Goal: Task Accomplishment & Management: Manage account settings

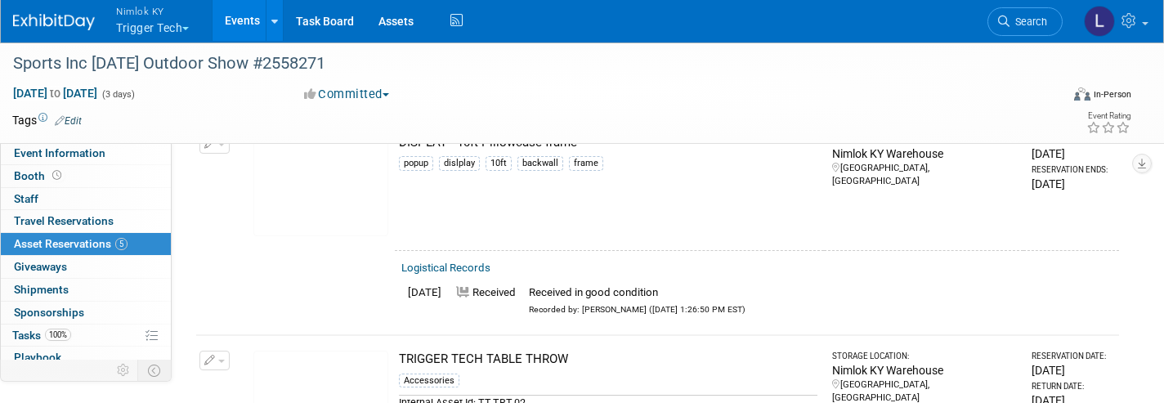
click at [143, 18] on span "Nimlok KY" at bounding box center [152, 10] width 73 height 17
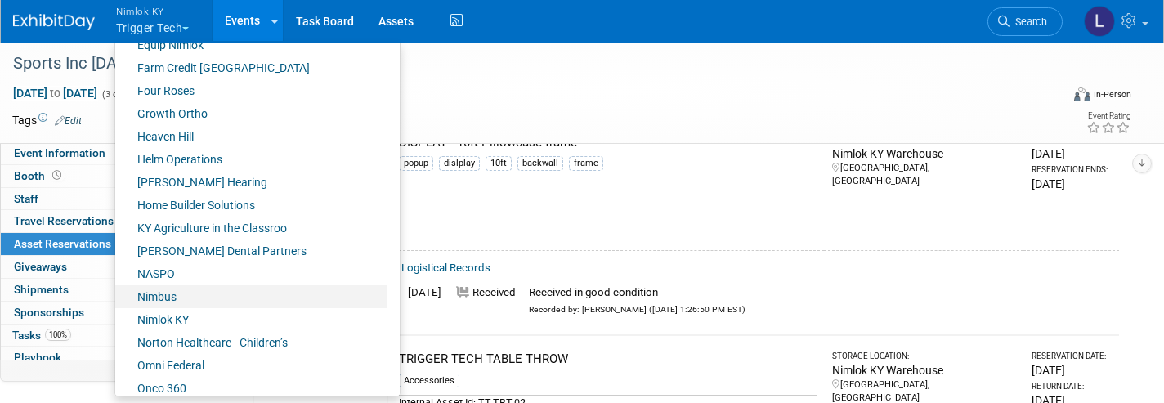
scroll to position [474, 0]
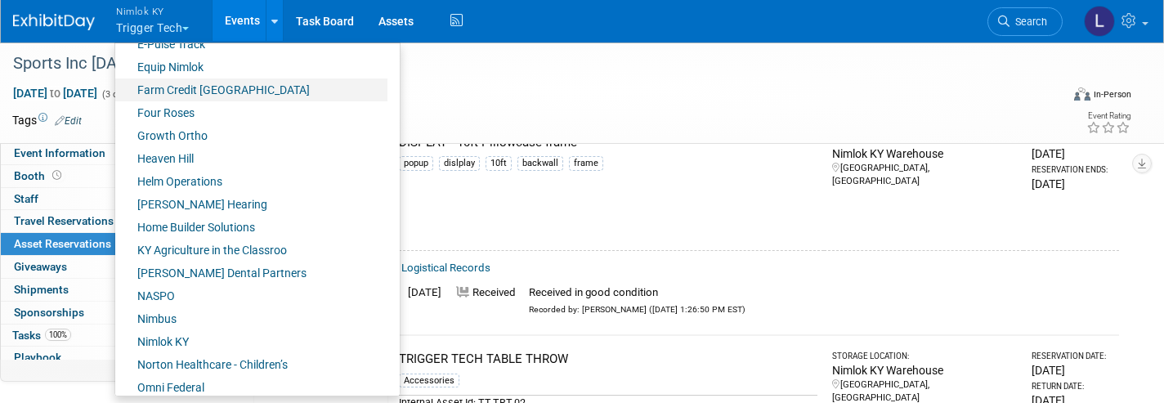
click at [197, 86] on link "Farm Credit [GEOGRAPHIC_DATA]" at bounding box center [251, 90] width 272 height 23
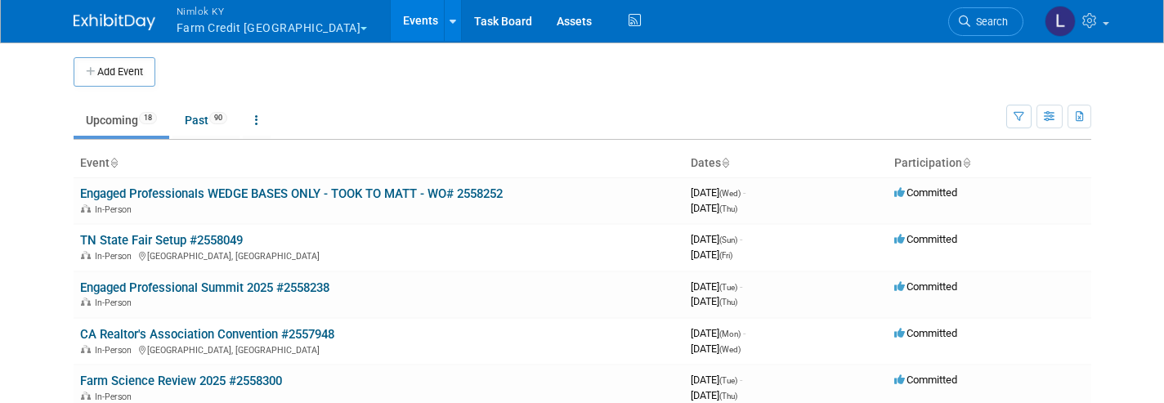
click at [391, 18] on link "Events" at bounding box center [421, 20] width 60 height 41
click at [204, 118] on link "Past 90" at bounding box center [206, 120] width 67 height 31
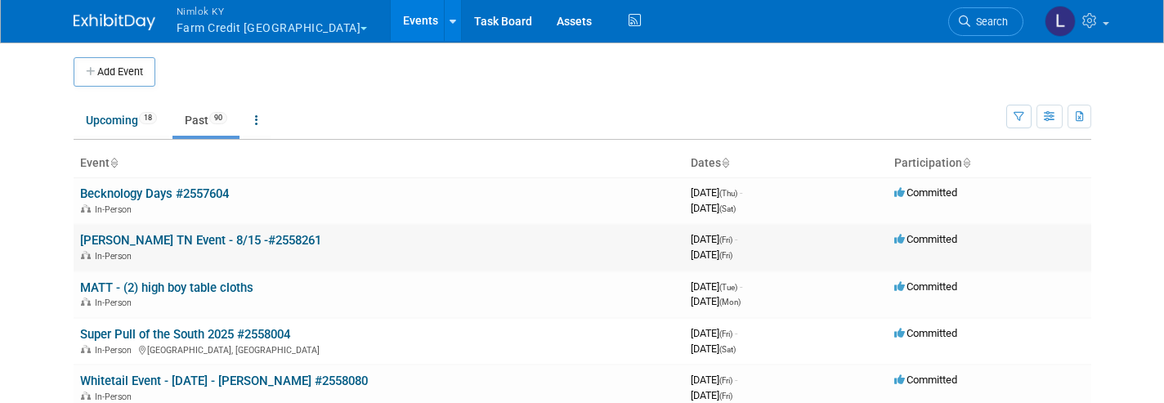
click at [245, 233] on link "[PERSON_NAME] TN Event - 8/15 -#2558261" at bounding box center [200, 240] width 241 height 15
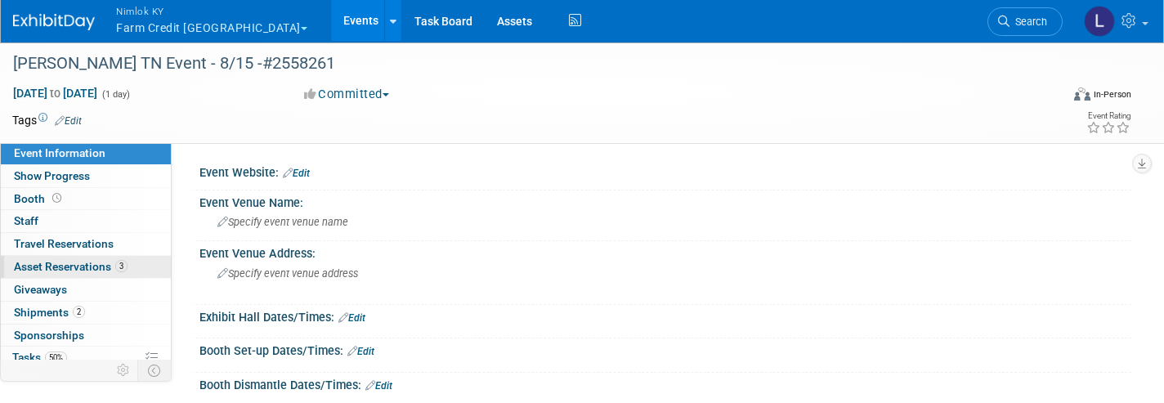
click at [87, 263] on span "Asset Reservations 3" at bounding box center [71, 266] width 114 height 13
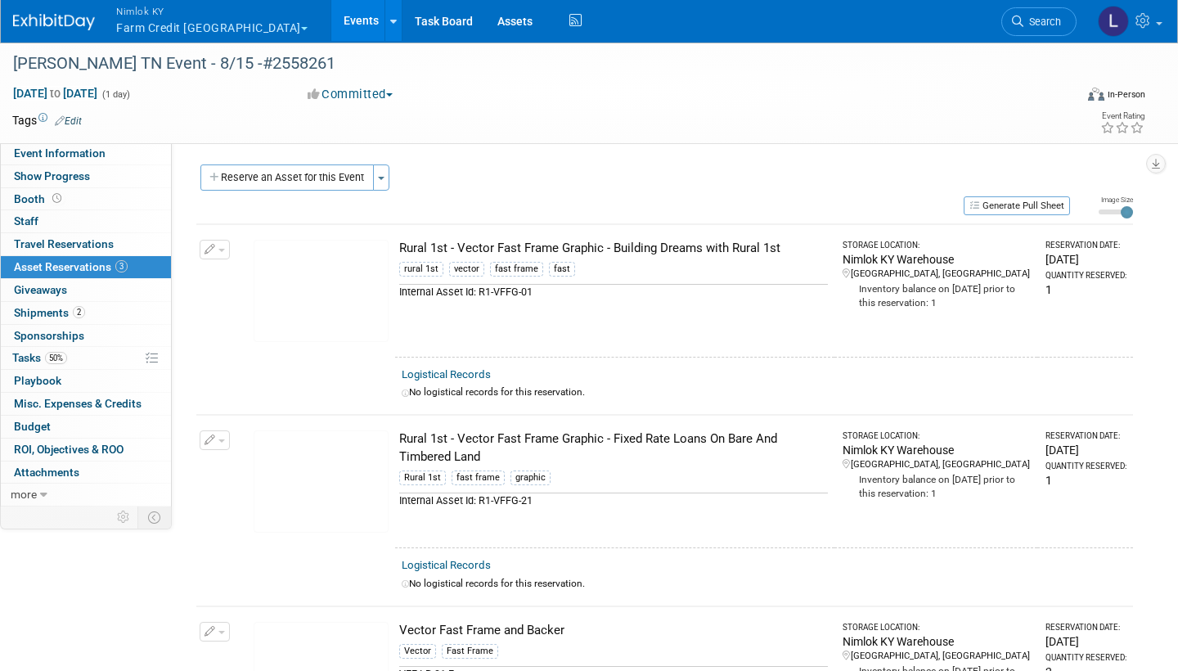
click at [449, 370] on link "Logistical Records" at bounding box center [446, 374] width 89 height 12
select select "7"
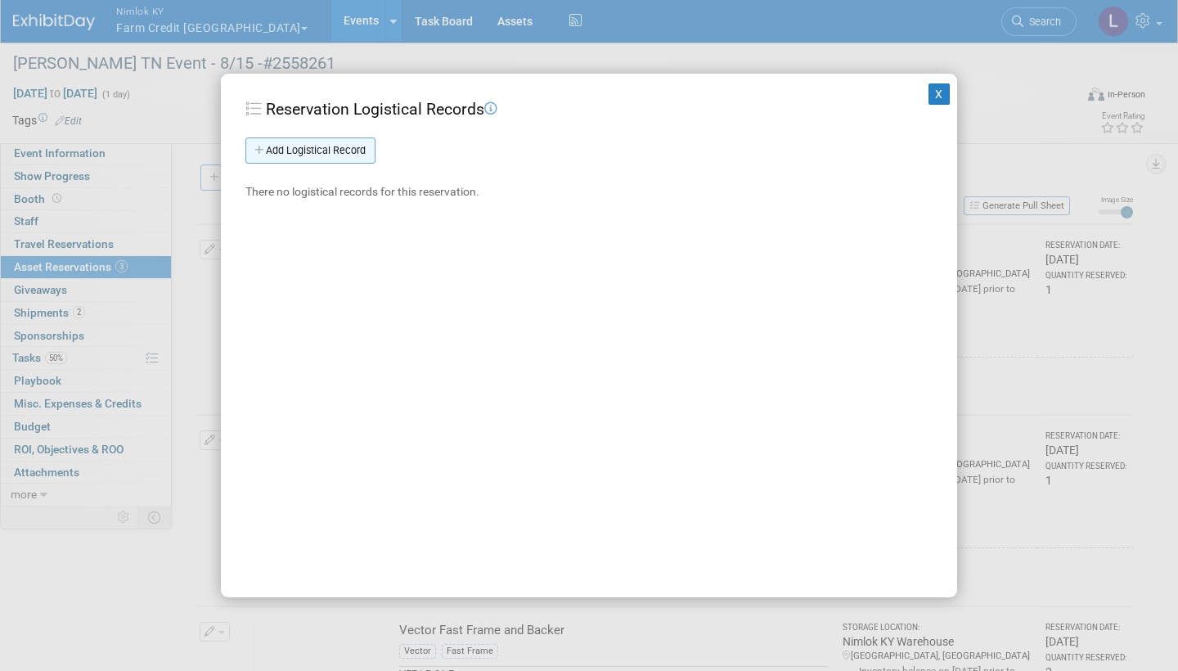
click at [335, 147] on link "Add Logistical Record" at bounding box center [310, 150] width 130 height 26
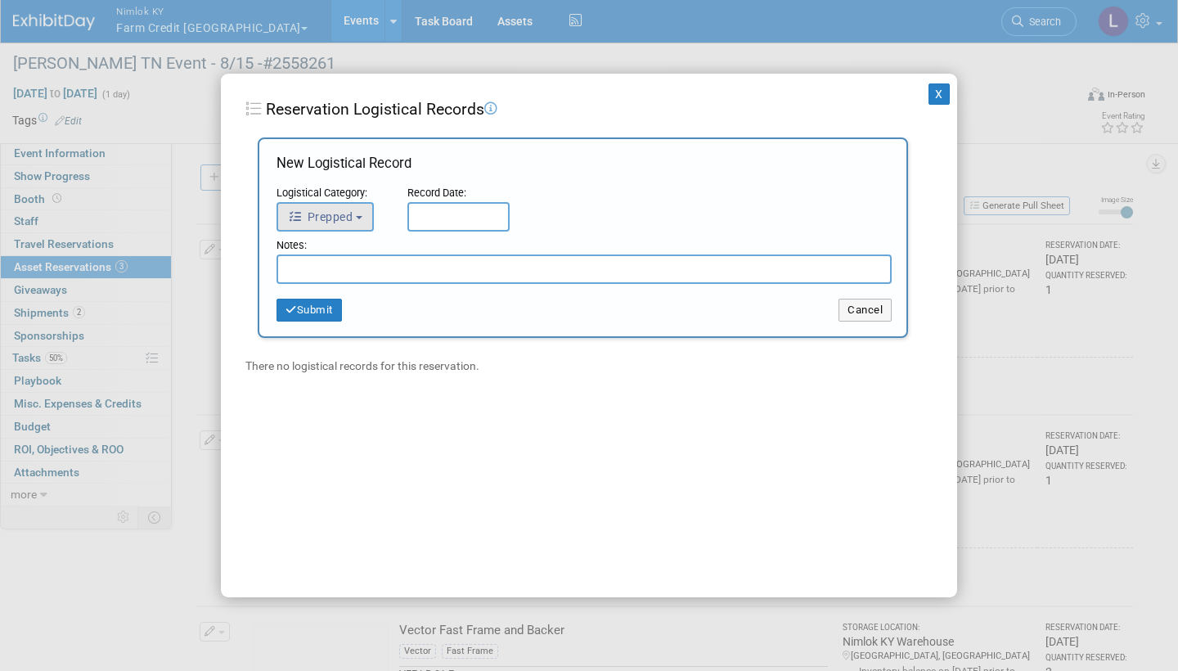
click at [349, 211] on span "Prepped" at bounding box center [320, 216] width 65 height 13
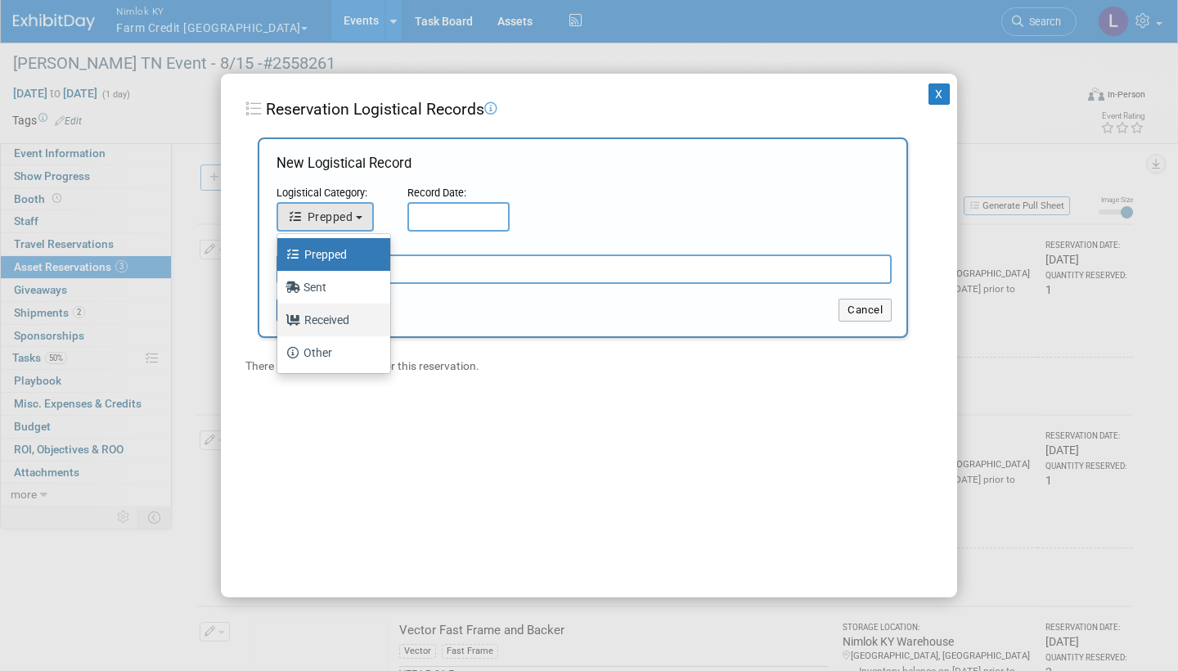
click at [325, 321] on label "Received" at bounding box center [329, 320] width 88 height 26
click at [280, 321] on input "Received" at bounding box center [274, 317] width 11 height 11
select select "3"
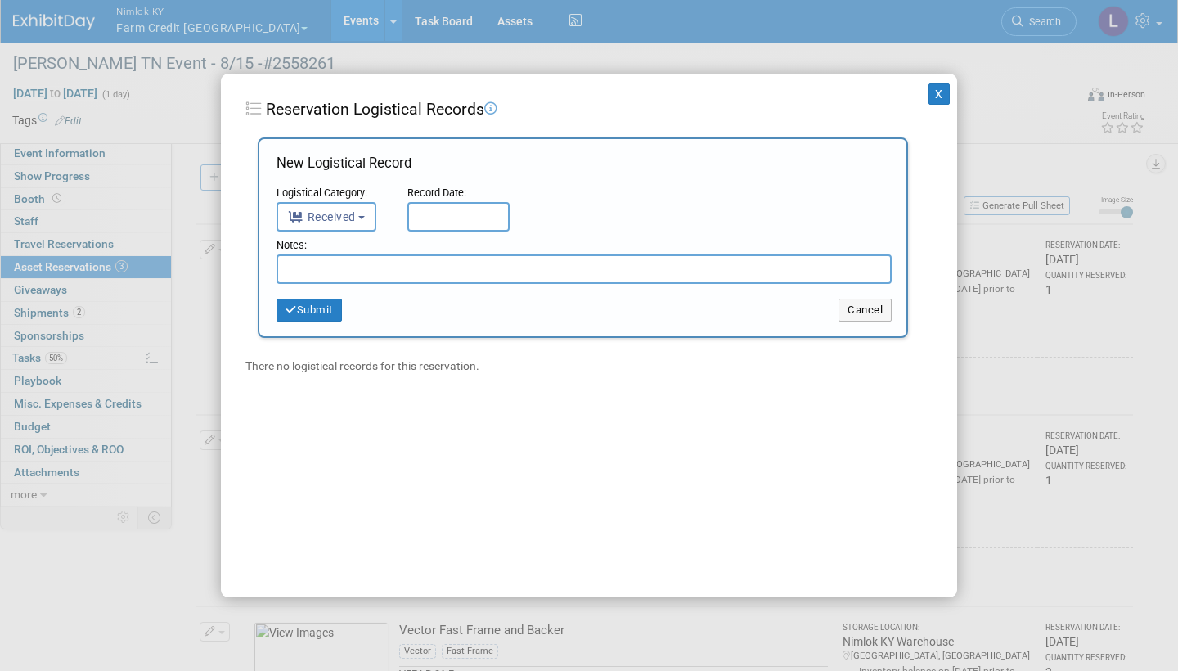
click at [452, 207] on input "text" at bounding box center [458, 216] width 102 height 29
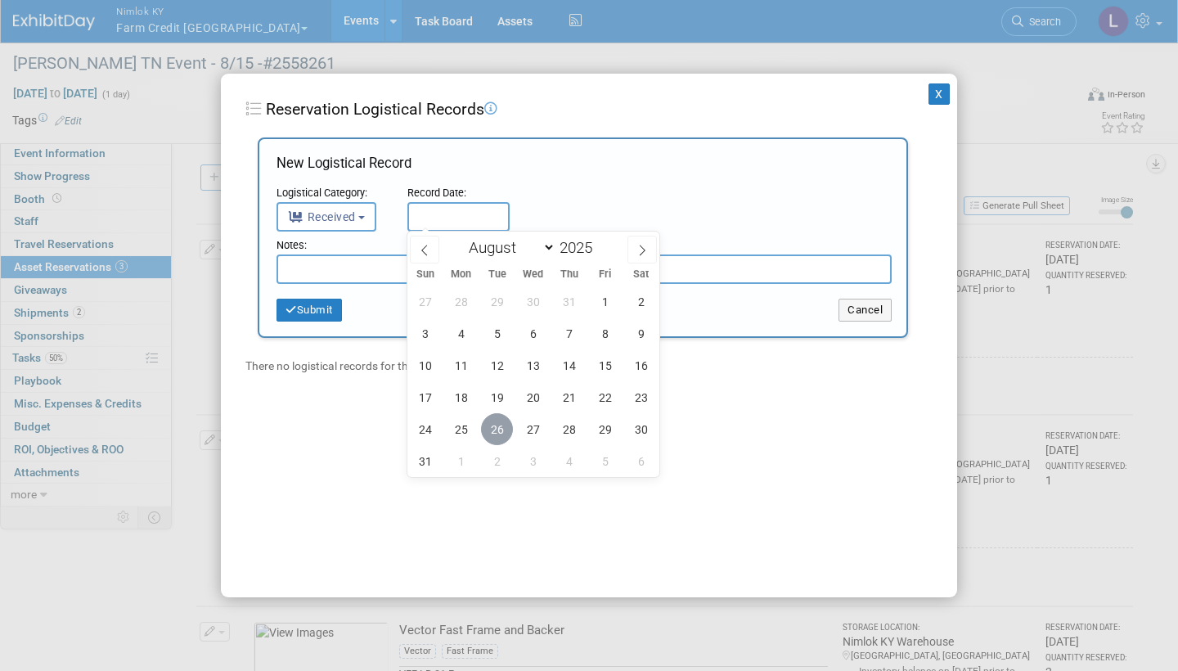
click at [501, 402] on span "26" at bounding box center [497, 429] width 32 height 32
type input "[DATE]"
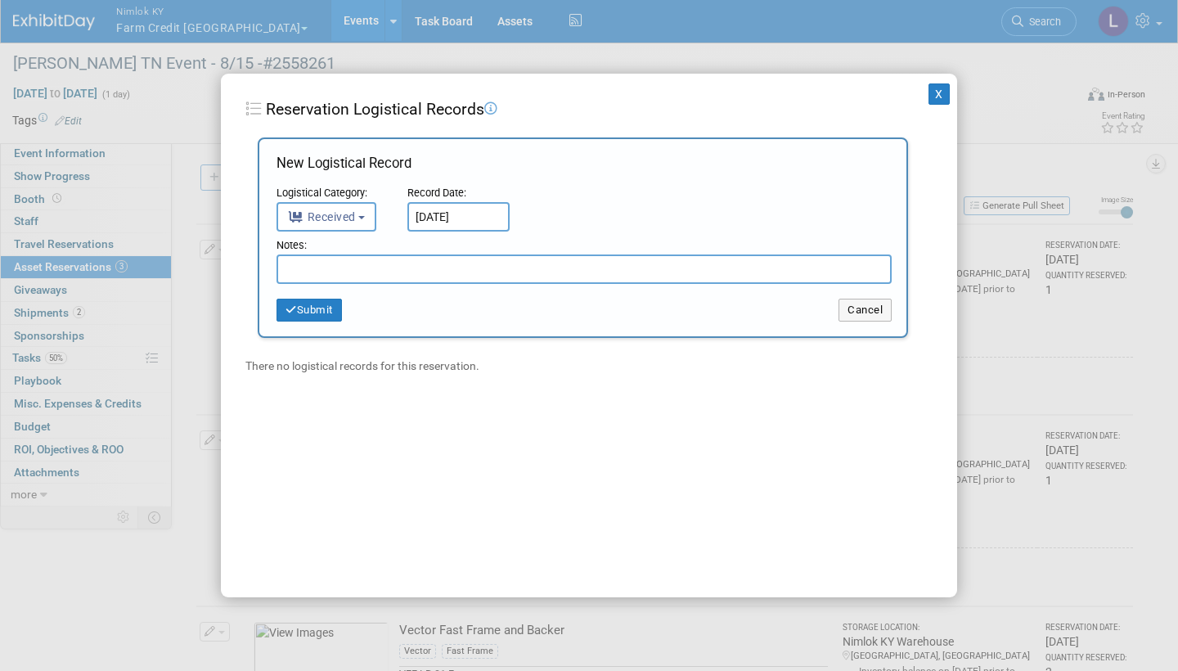
click at [366, 273] on input "text" at bounding box center [583, 268] width 615 height 29
drag, startPoint x: 433, startPoint y: 267, endPoint x: 238, endPoint y: 261, distance: 194.7
click at [238, 261] on div "X Reservation Logistical Records Add Logistical Record New Logistical Record Lo…" at bounding box center [589, 335] width 736 height 523
type input "Received in good condition"
click at [323, 307] on button "Submit" at bounding box center [308, 309] width 65 height 23
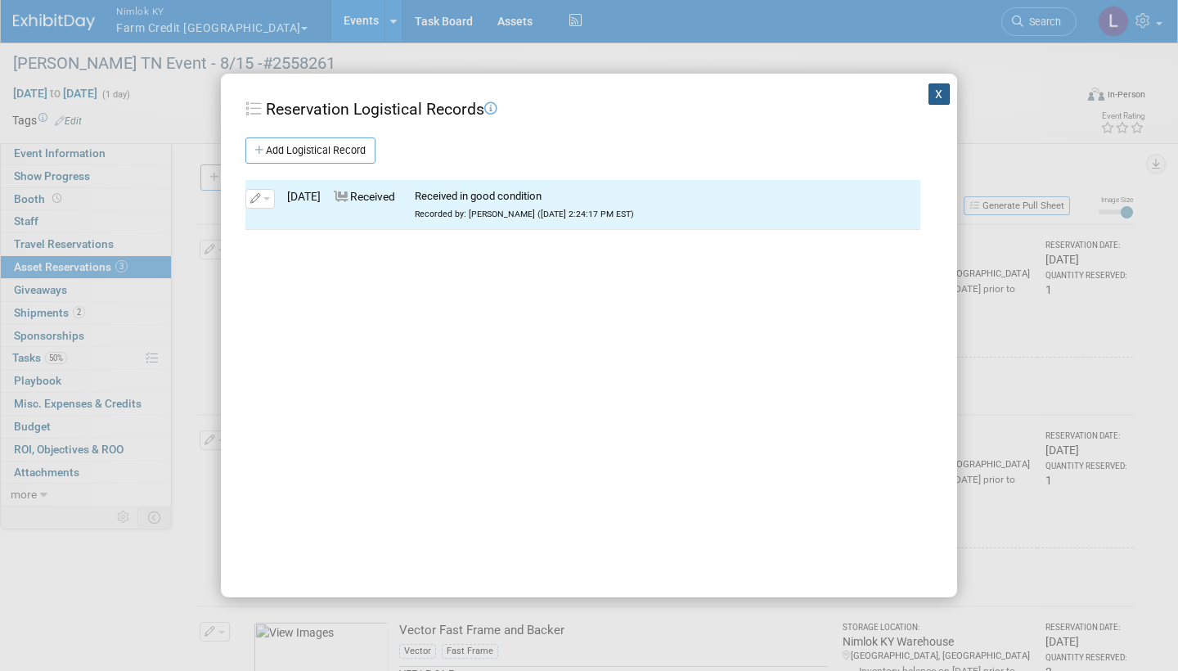
click at [938, 91] on button "X" at bounding box center [938, 93] width 21 height 21
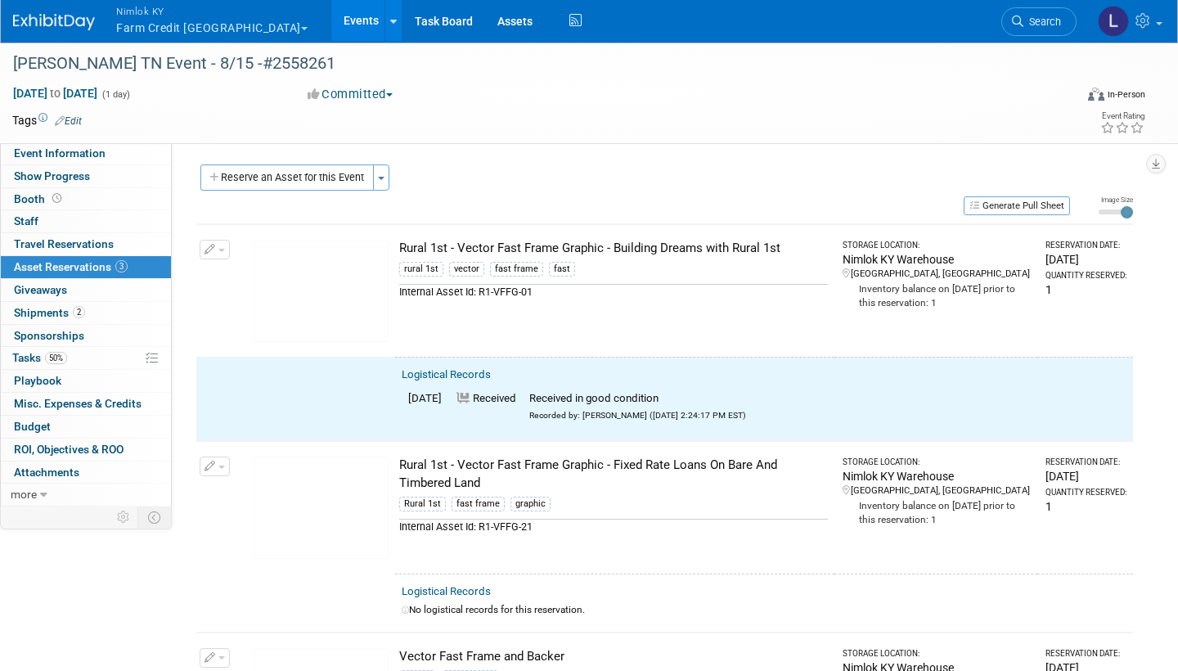
click at [218, 244] on button "button" at bounding box center [215, 250] width 30 height 20
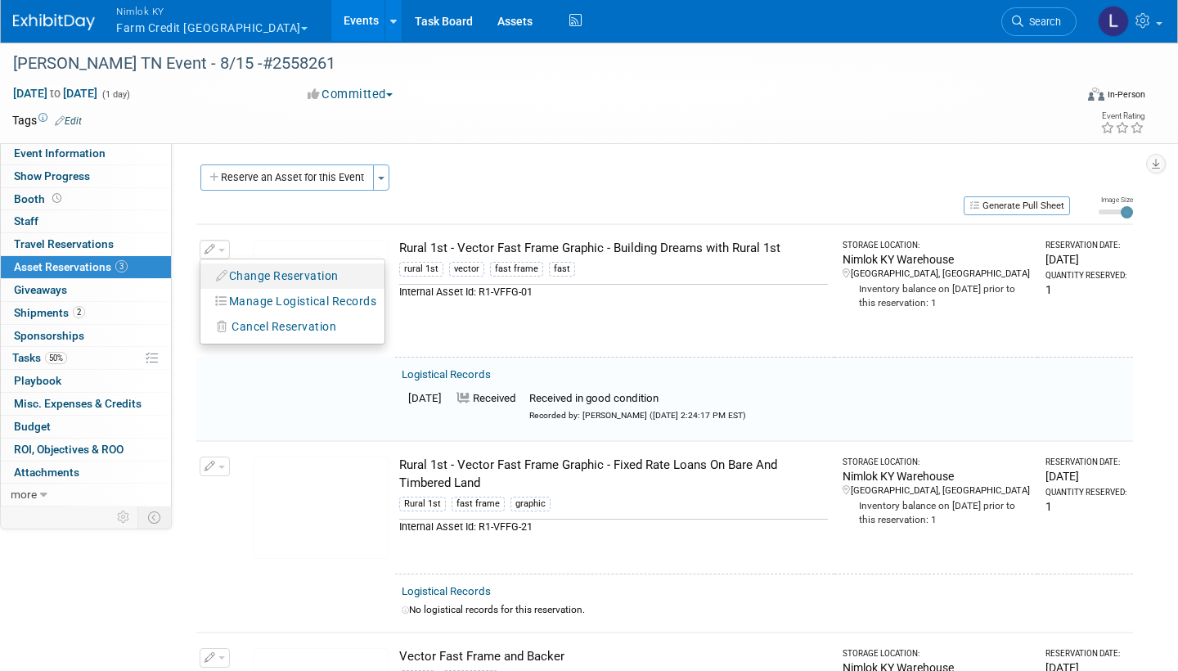
click at [273, 268] on button "Change Reservation" at bounding box center [278, 276] width 138 height 22
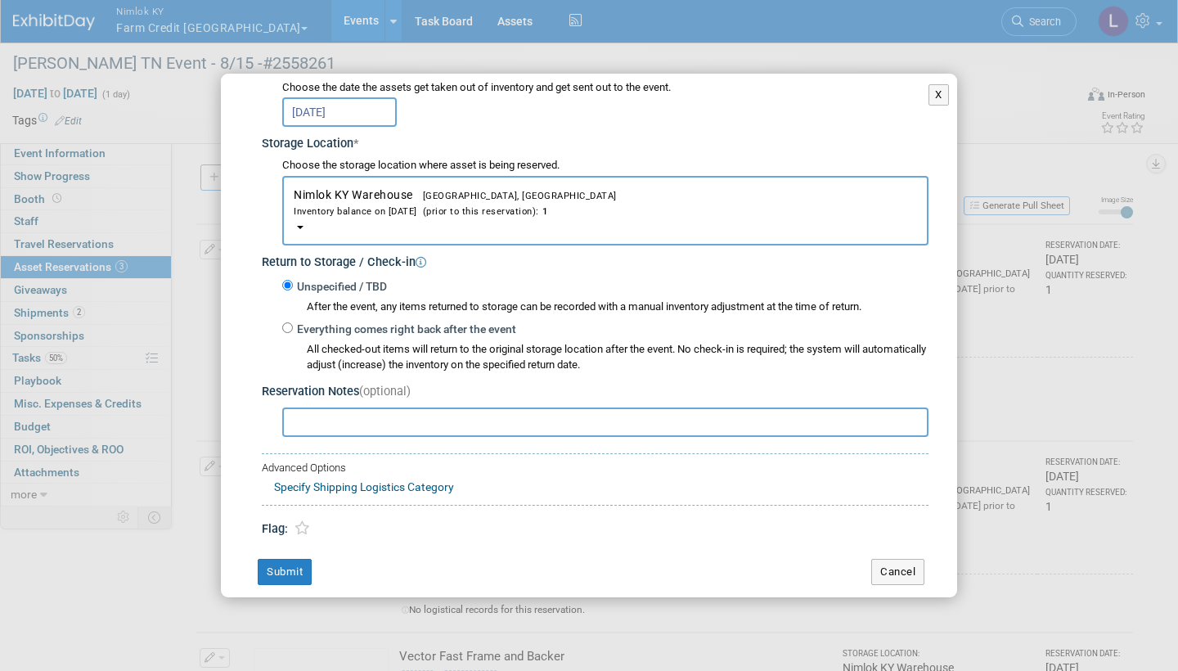
scroll to position [222, 0]
click at [289, 323] on input "Everything comes right back after the event" at bounding box center [287, 328] width 11 height 11
radio input "true"
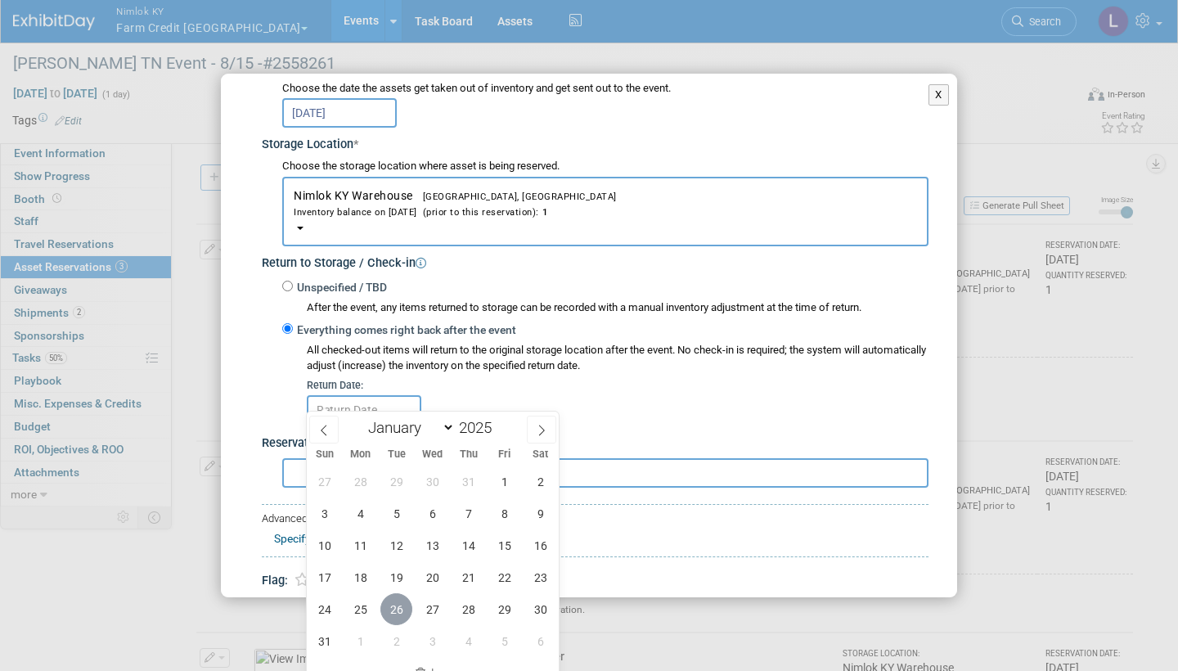
click at [397, 402] on span "26" at bounding box center [396, 609] width 32 height 32
type input "[DATE]"
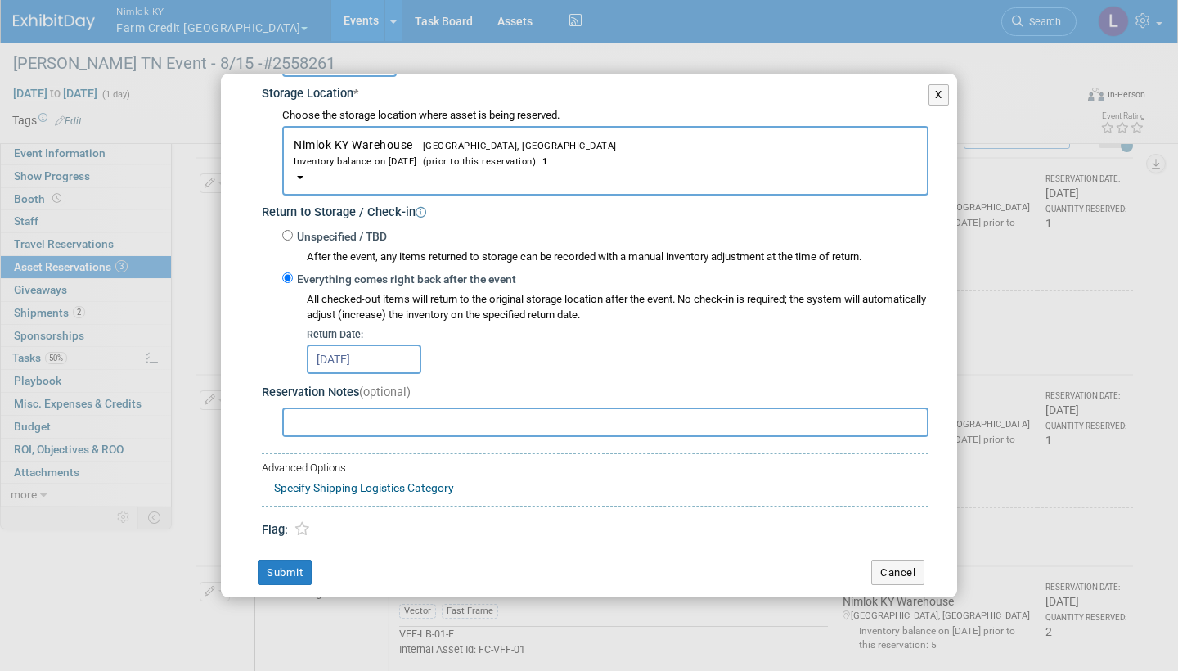
scroll to position [272, 0]
click at [293, 402] on button "Submit" at bounding box center [285, 573] width 54 height 26
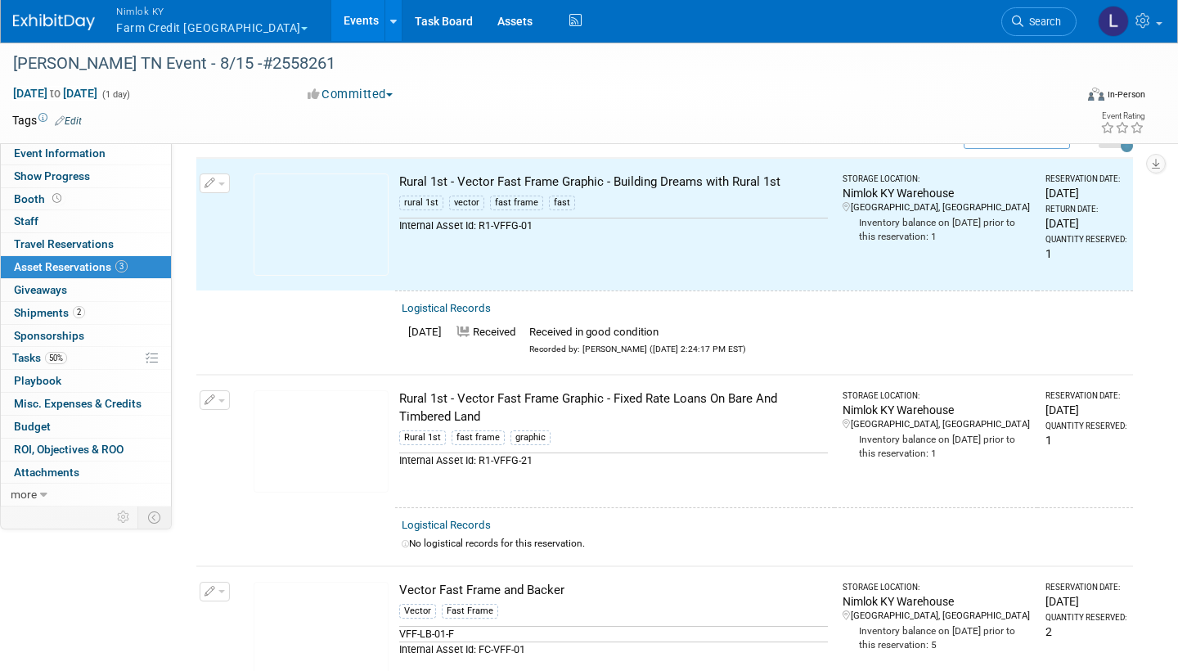
click at [457, 402] on link "Logistical Records" at bounding box center [446, 524] width 89 height 12
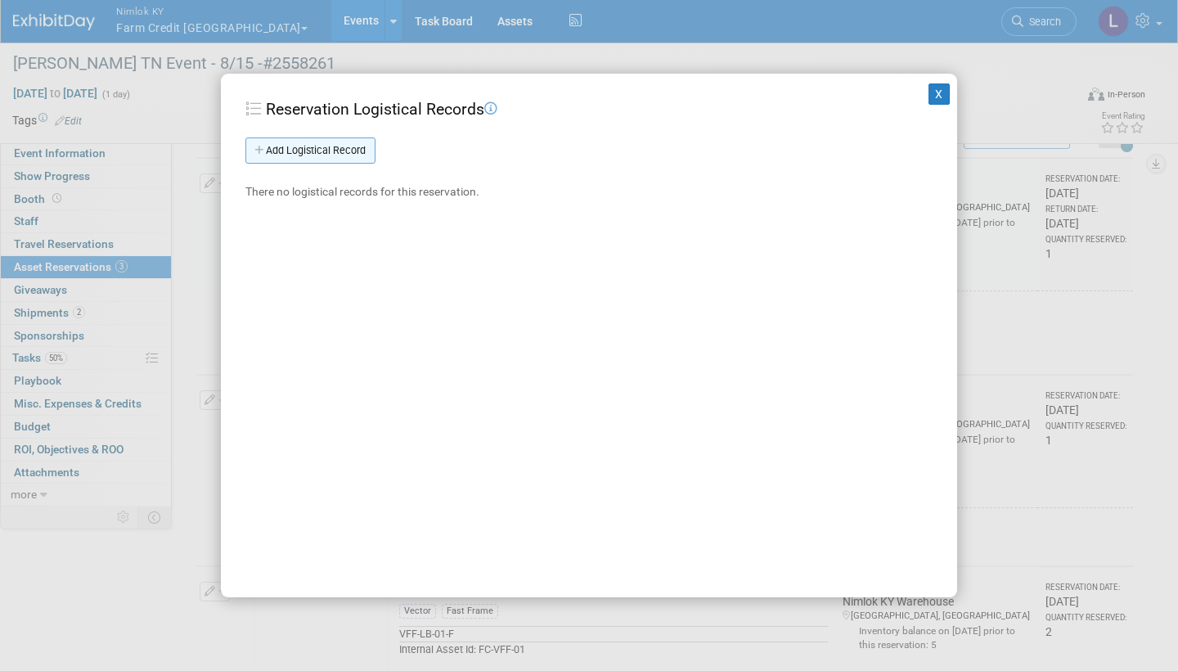
click at [348, 141] on link "Add Logistical Record" at bounding box center [310, 150] width 130 height 26
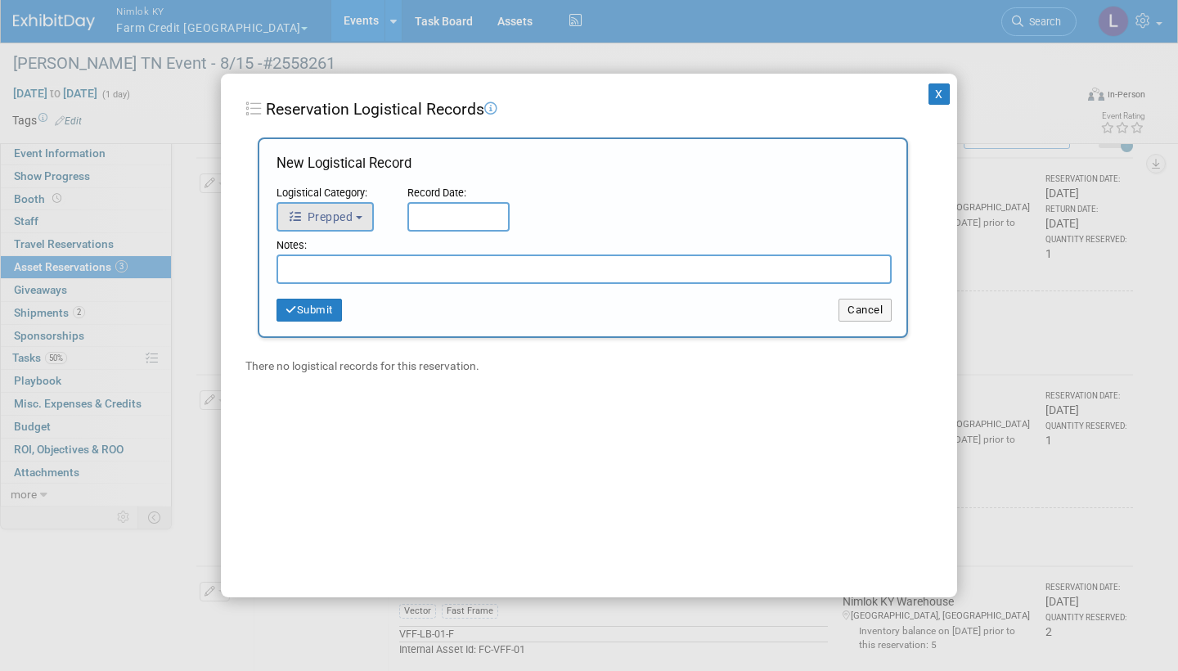
click at [334, 207] on button "Prepped" at bounding box center [324, 216] width 97 height 29
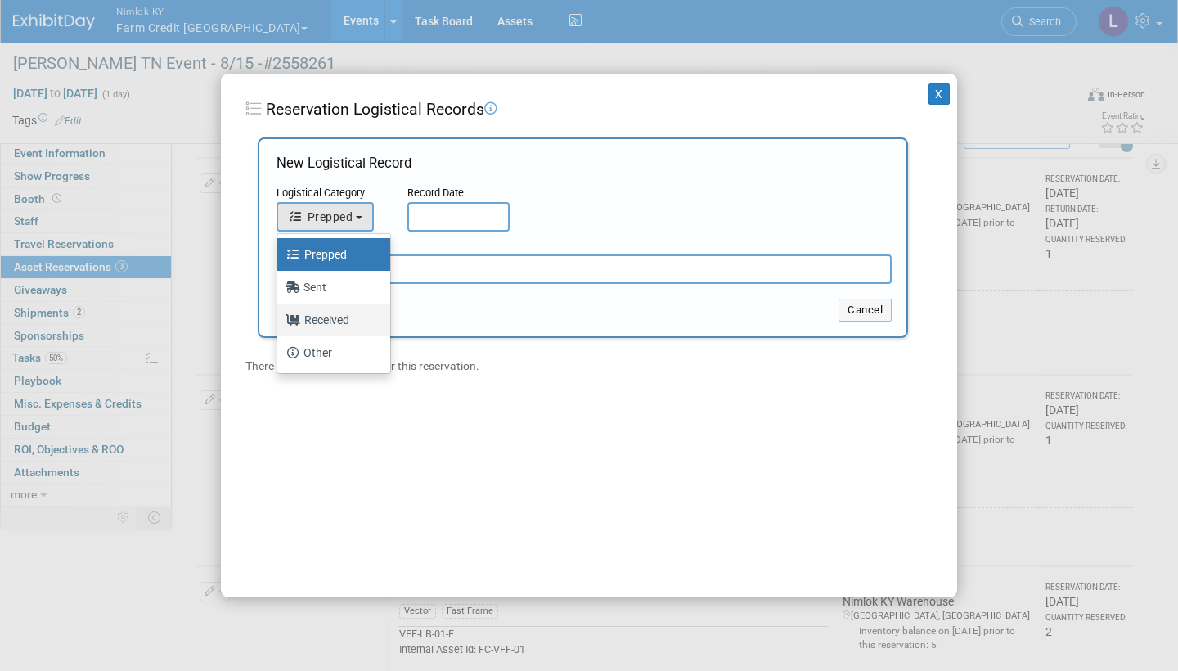
click at [323, 322] on label "Received" at bounding box center [329, 320] width 88 height 26
click at [280, 322] on input "Received" at bounding box center [274, 317] width 11 height 11
select select "3"
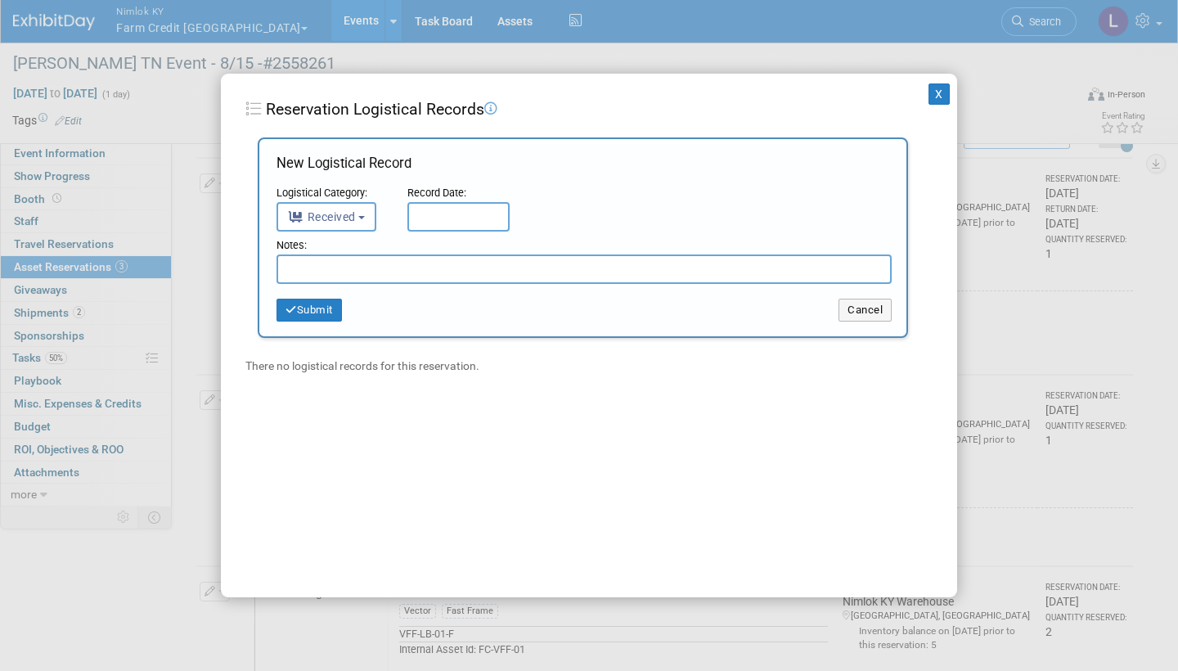
click at [476, 215] on input "text" at bounding box center [458, 216] width 102 height 29
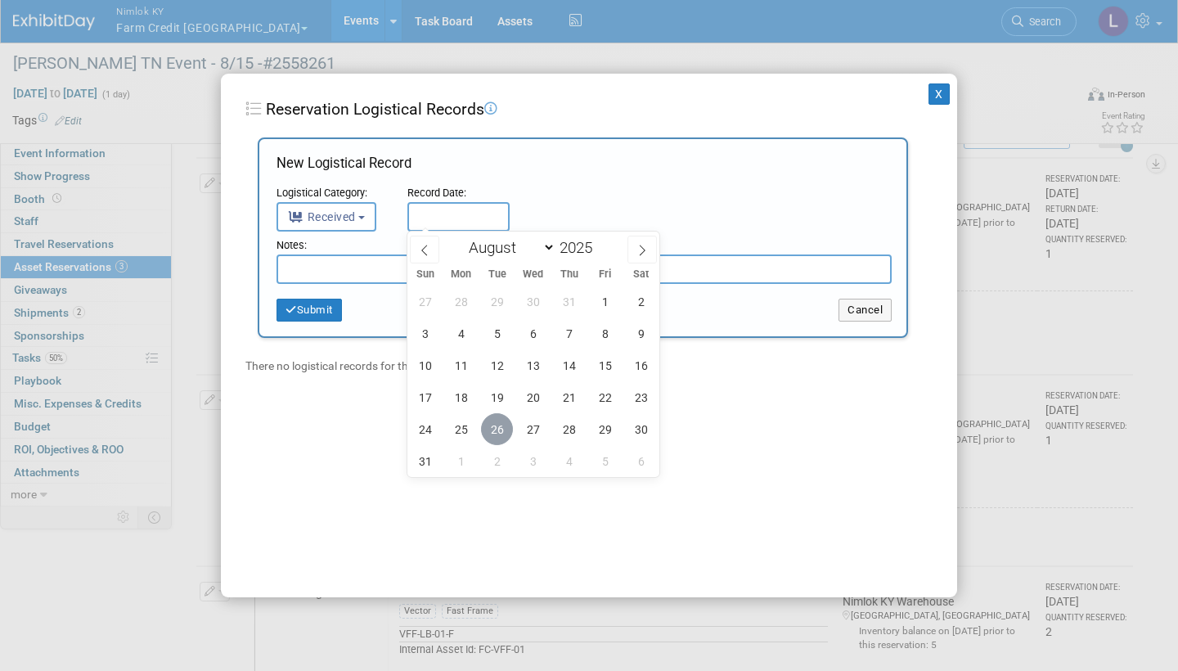
click at [489, 402] on span "26" at bounding box center [497, 429] width 32 height 32
type input "[DATE]"
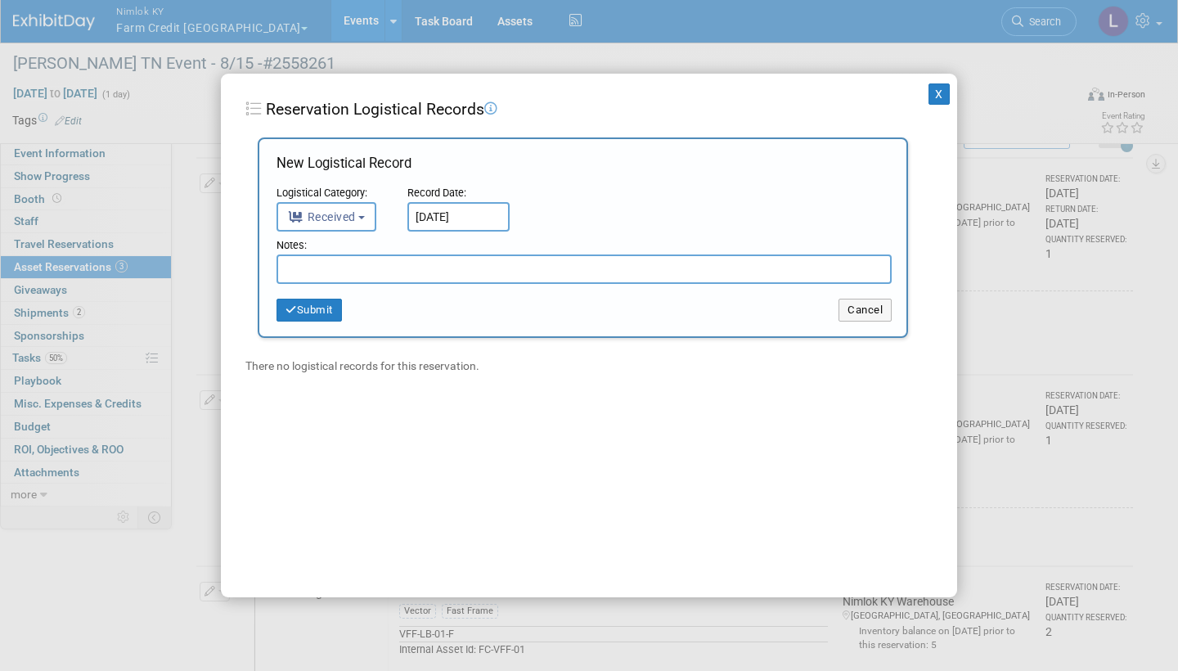
click at [388, 273] on input "text" at bounding box center [583, 268] width 615 height 29
paste input "Received in good condition"
type input "Received in good condition"
click at [315, 309] on button "Submit" at bounding box center [308, 309] width 65 height 23
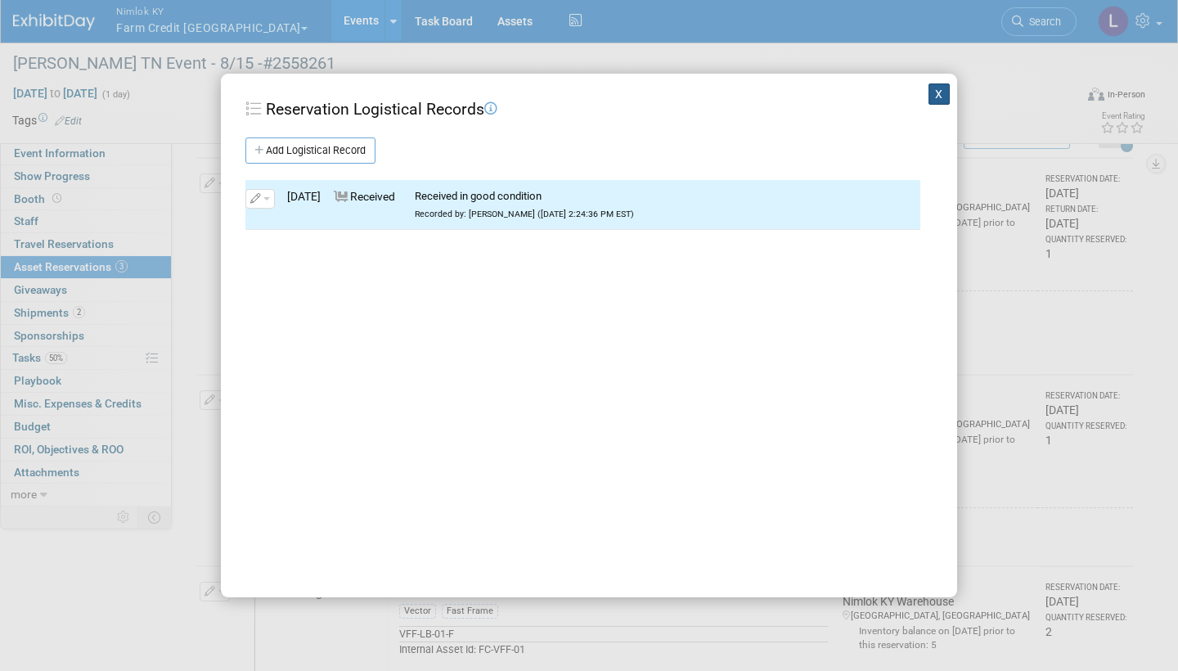
click at [938, 89] on button "X" at bounding box center [938, 93] width 21 height 21
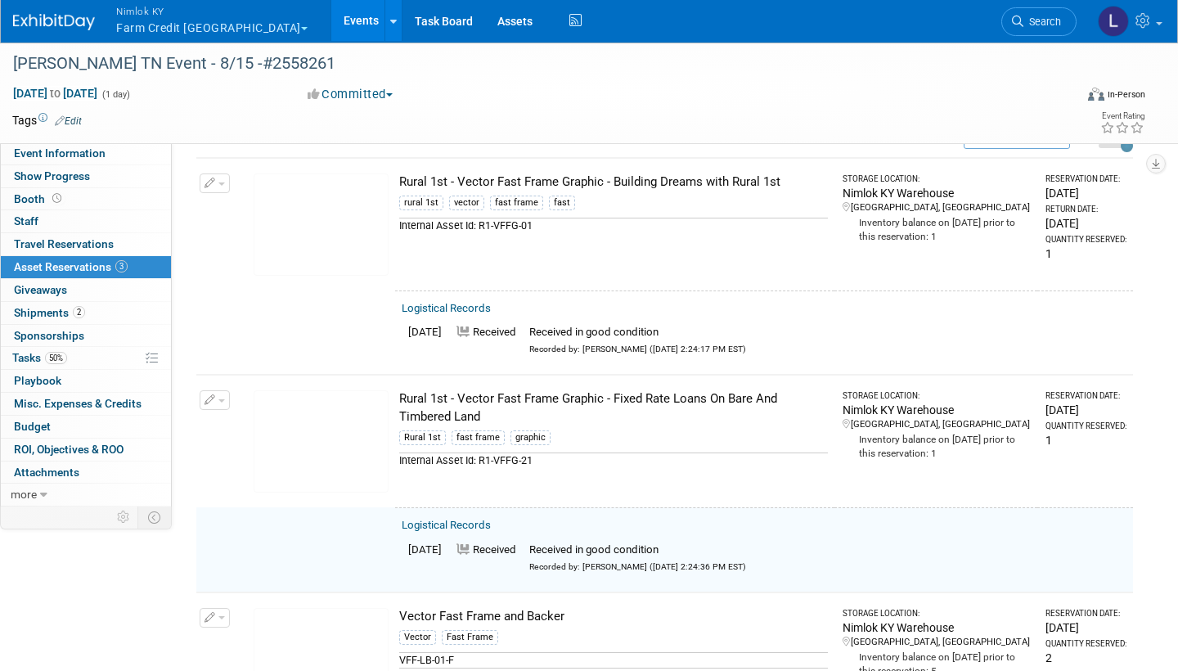
click at [219, 393] on button "button" at bounding box center [215, 400] width 30 height 20
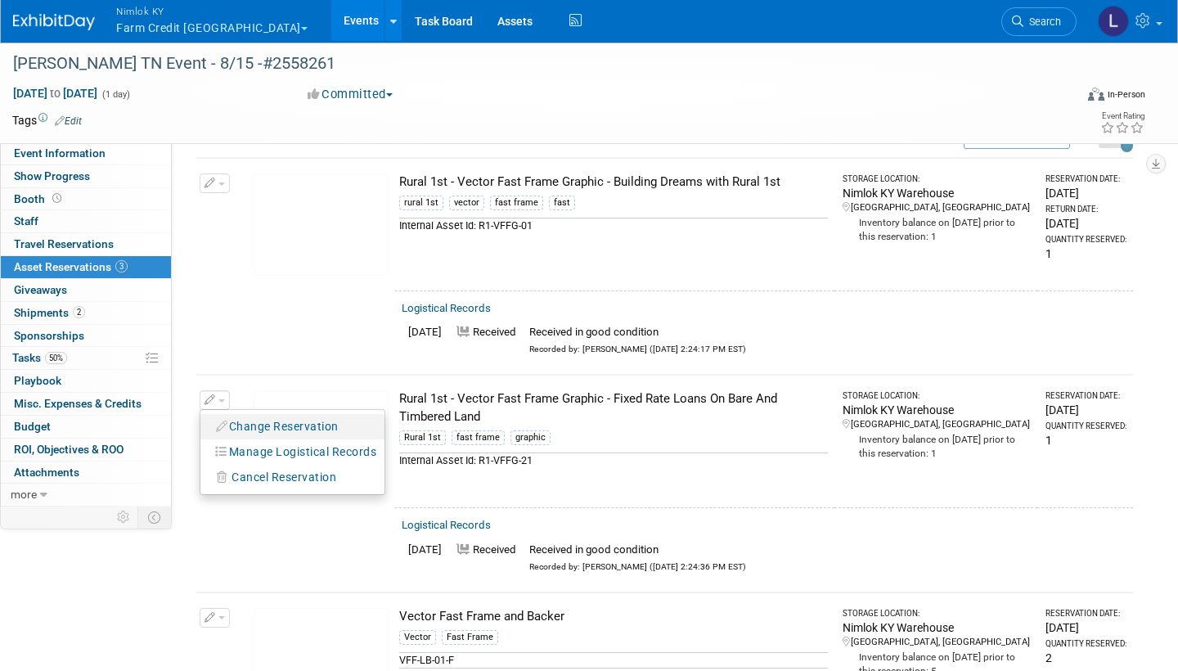
click at [311, 402] on button "Change Reservation" at bounding box center [278, 426] width 138 height 22
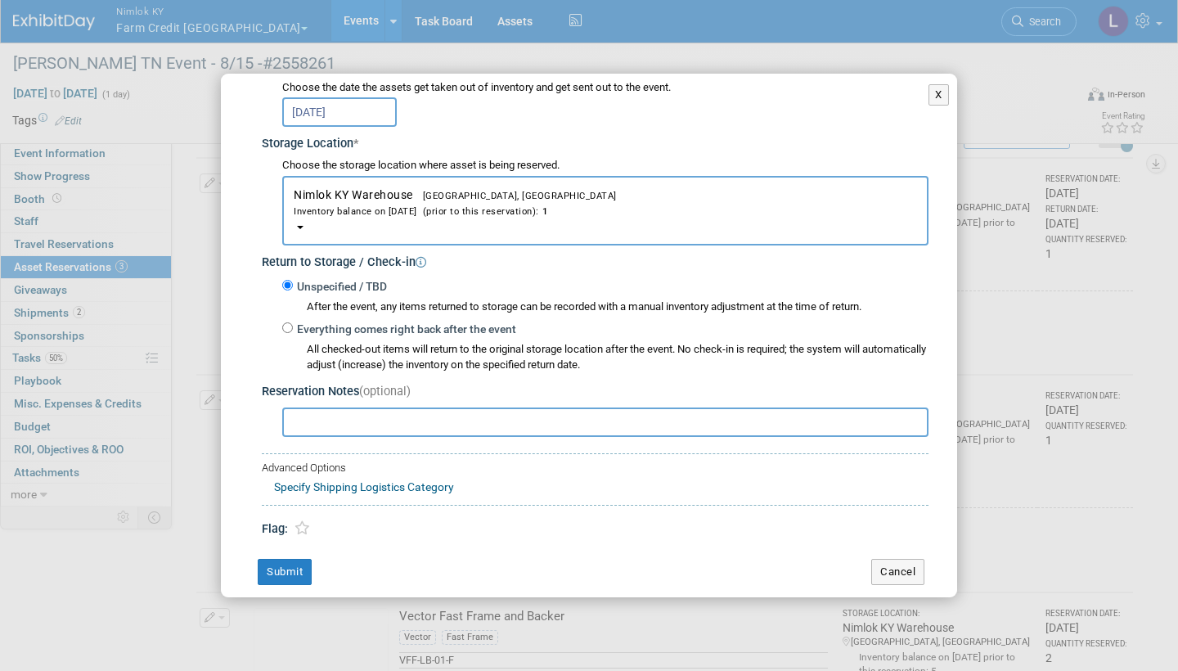
scroll to position [222, 0]
click at [289, 323] on input "Everything comes right back after the event" at bounding box center [287, 328] width 11 height 11
radio input "true"
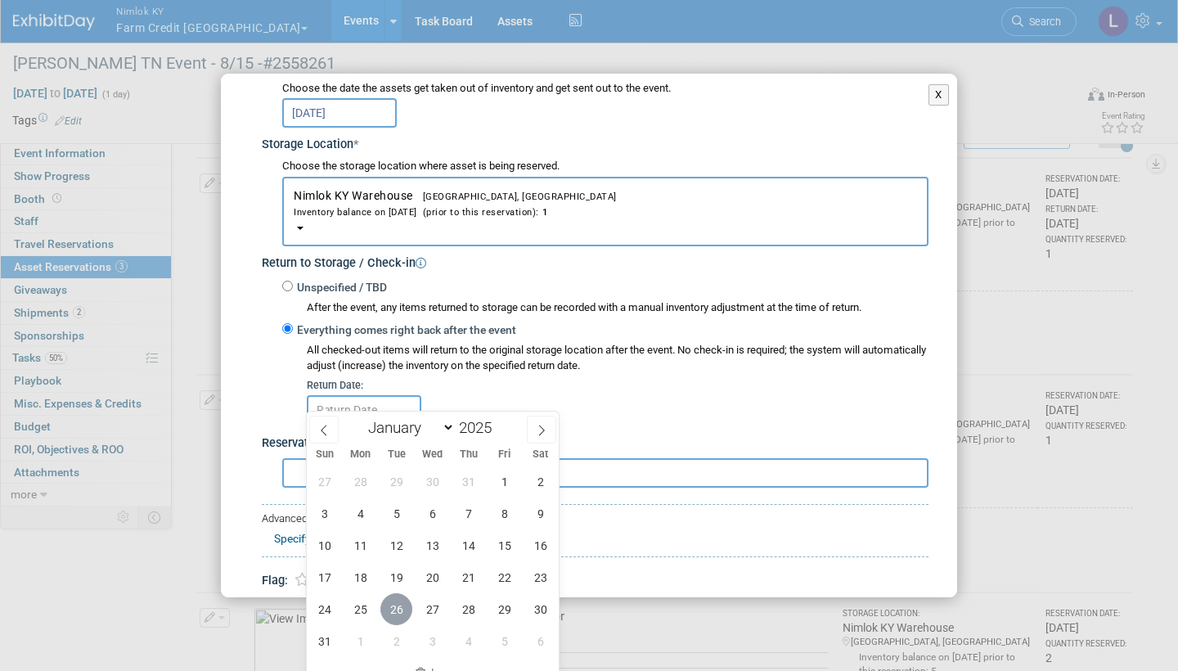
click at [397, 402] on span "26" at bounding box center [396, 609] width 32 height 32
type input "[DATE]"
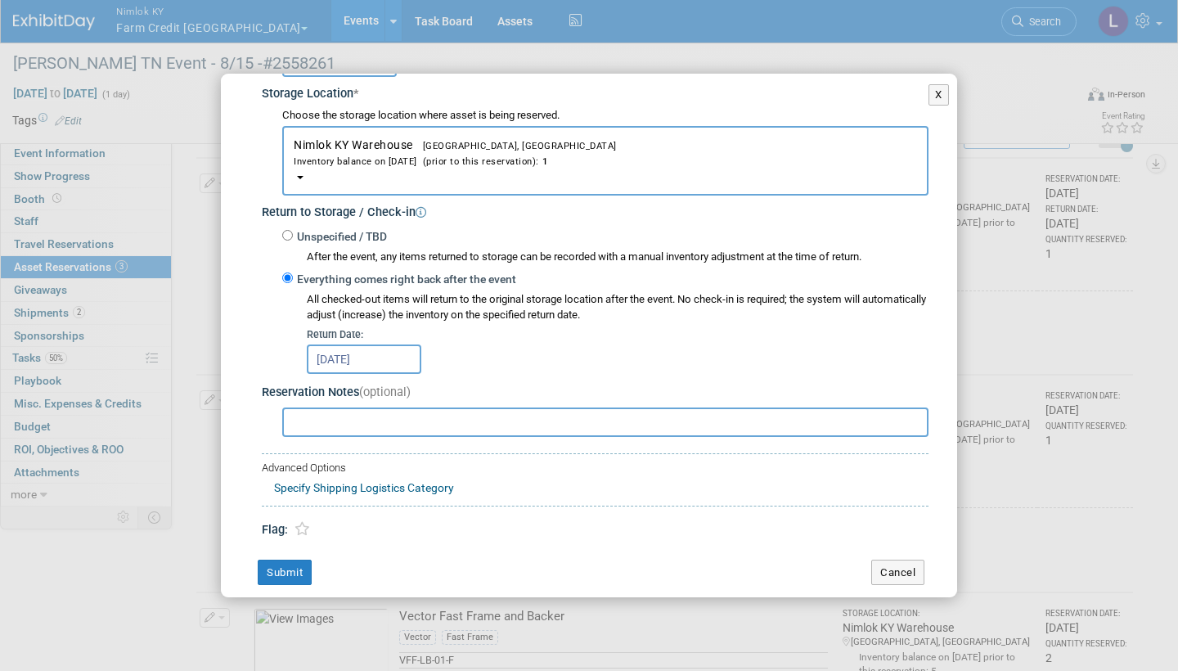
scroll to position [272, 0]
click at [295, 402] on button "Submit" at bounding box center [285, 573] width 54 height 26
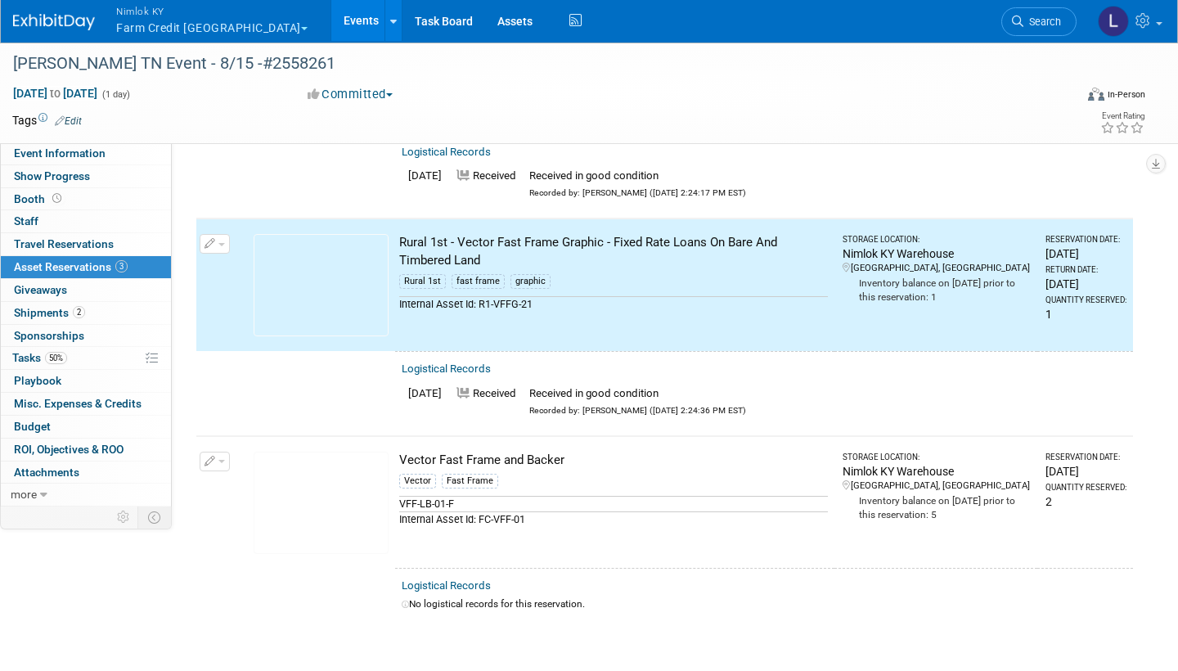
scroll to position [234, 0]
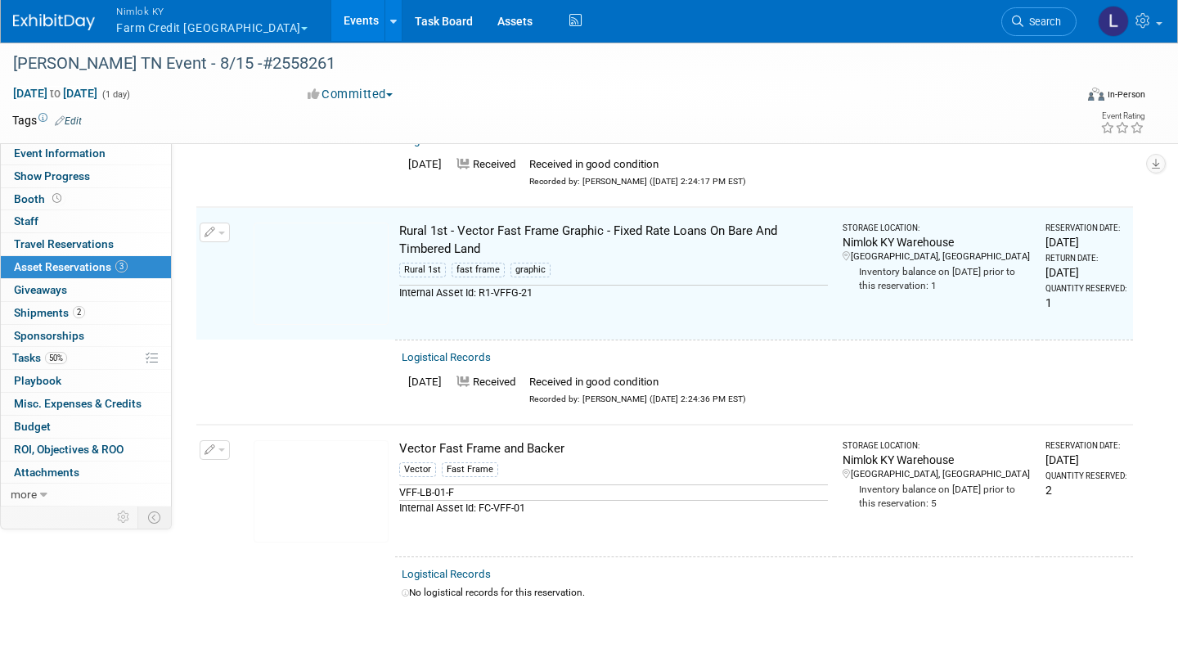
click at [458, 402] on link "Logistical Records" at bounding box center [446, 574] width 89 height 12
select select "7"
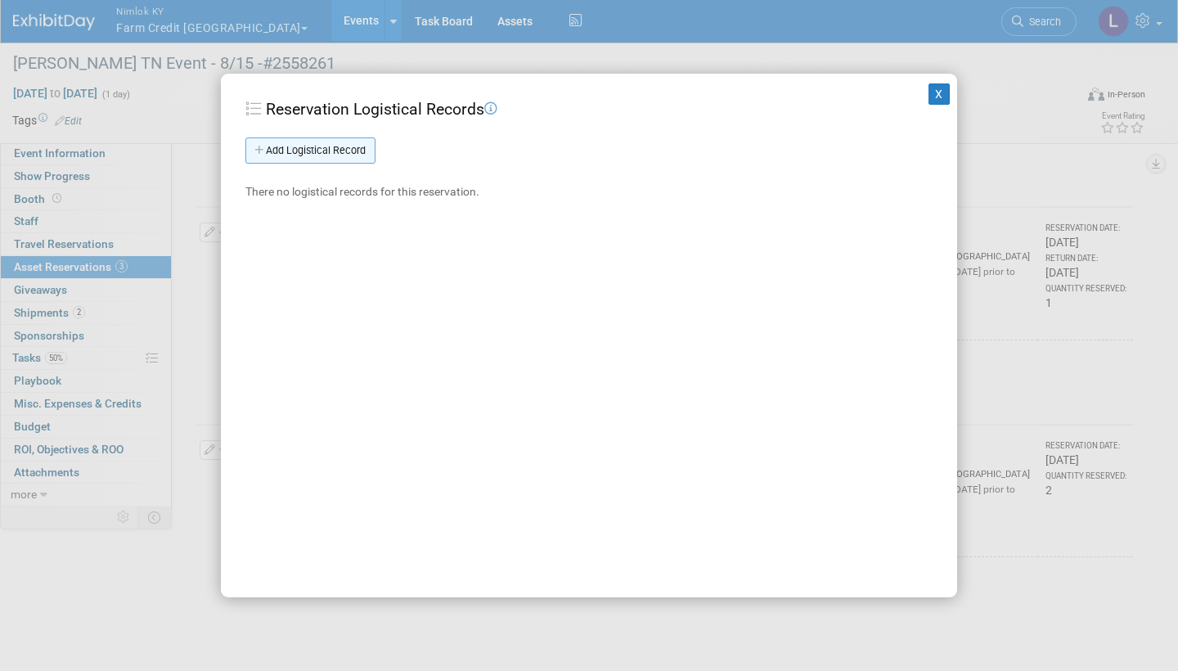
click at [352, 147] on link "Add Logistical Record" at bounding box center [310, 150] width 130 height 26
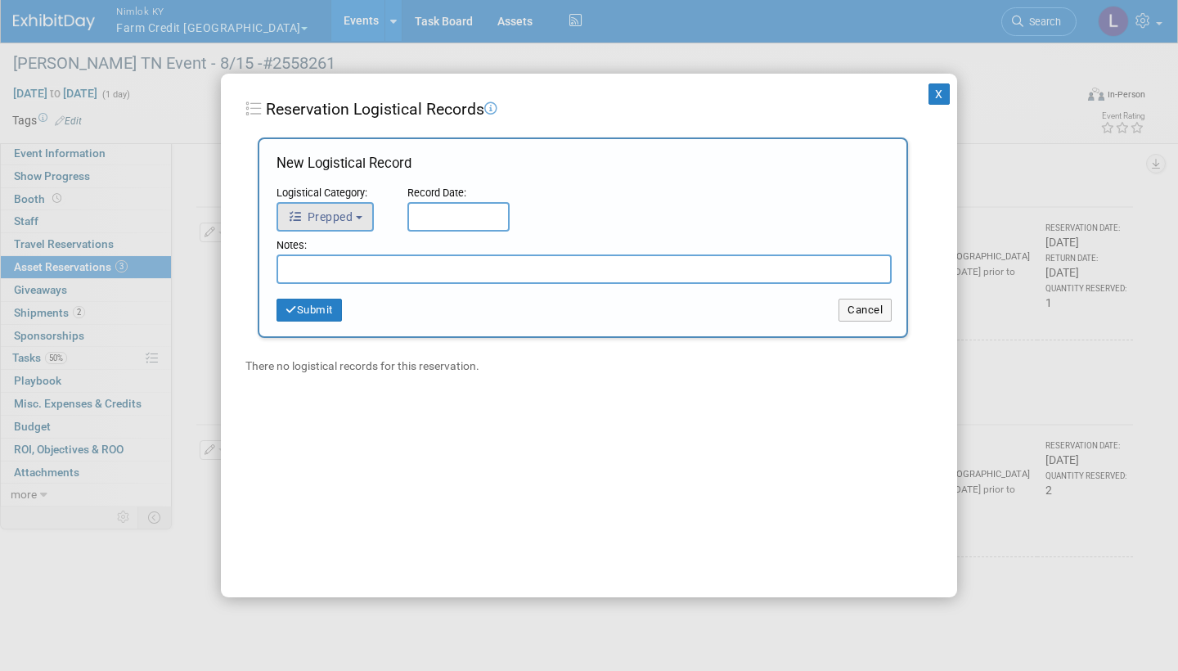
click at [352, 207] on button "Prepped" at bounding box center [324, 216] width 97 height 29
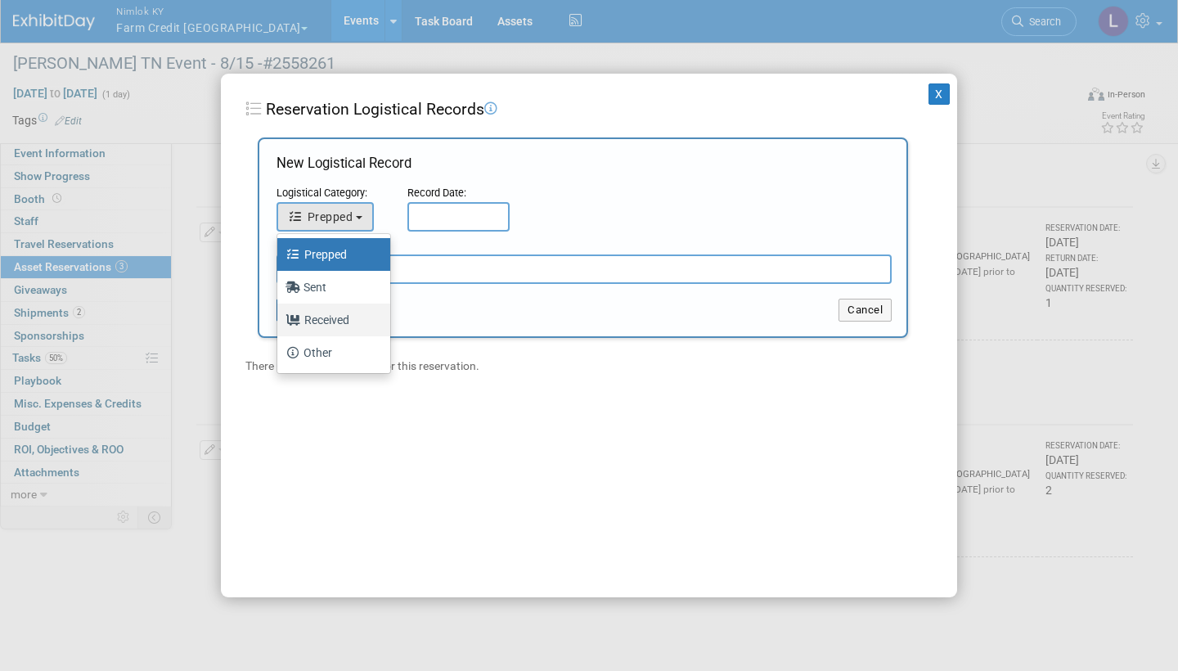
click at [340, 316] on label "Received" at bounding box center [329, 320] width 88 height 26
click at [280, 316] on input "Received" at bounding box center [274, 317] width 11 height 11
select select "3"
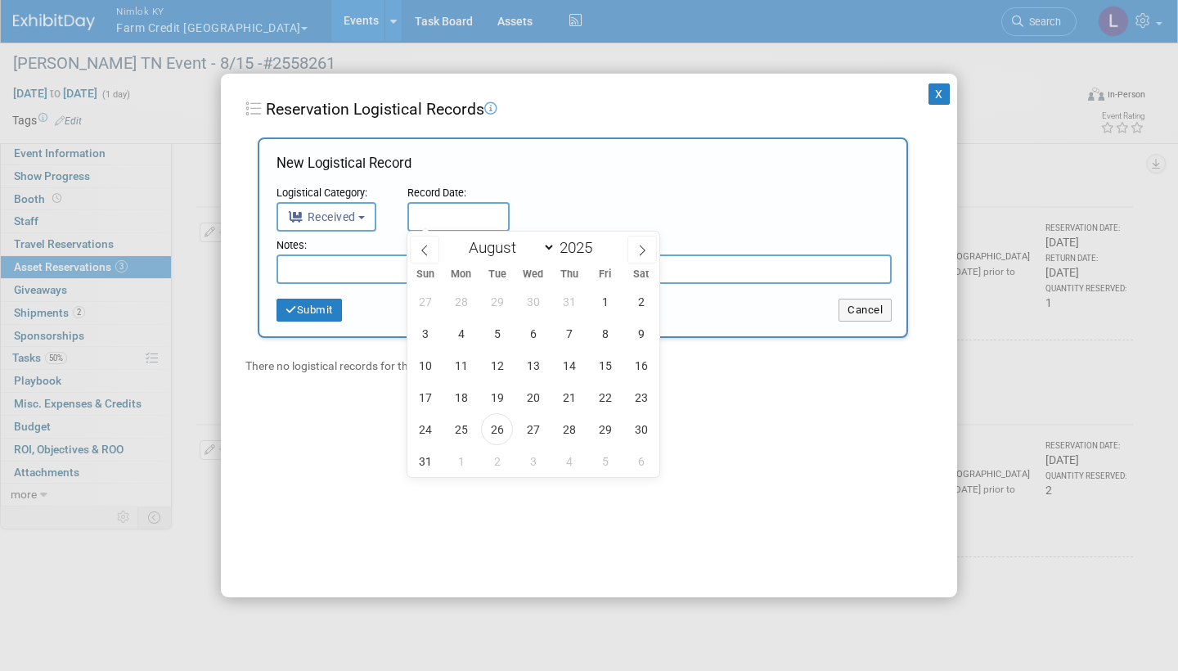
click at [473, 215] on input "text" at bounding box center [458, 216] width 102 height 29
click at [502, 402] on span "26" at bounding box center [497, 429] width 32 height 32
type input "[DATE]"
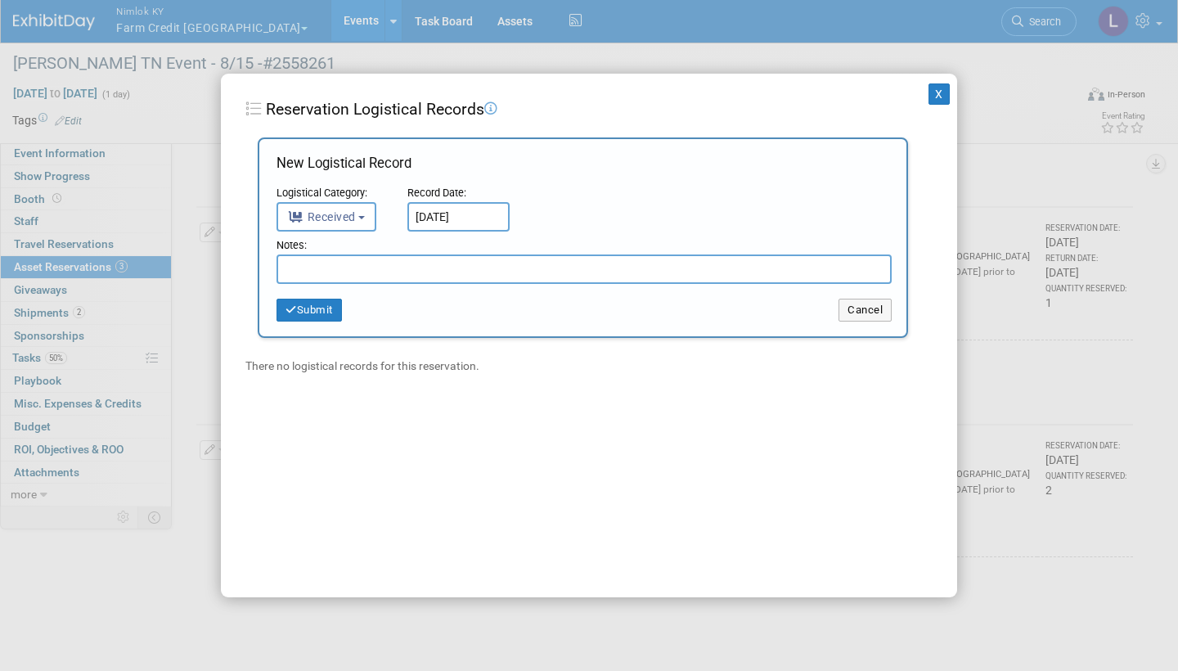
click at [425, 271] on input "text" at bounding box center [583, 268] width 615 height 29
paste input "Received in good condition"
type input "Received in good condition"
click at [334, 299] on button "Submit" at bounding box center [308, 309] width 65 height 23
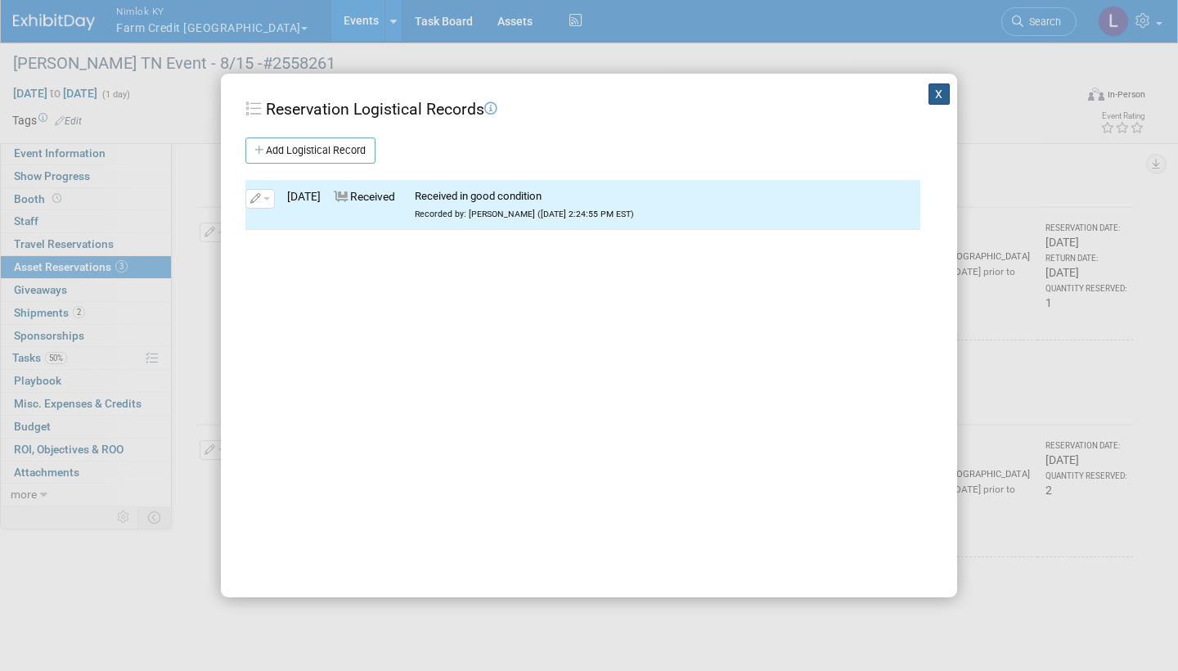
click at [937, 94] on button "X" at bounding box center [938, 93] width 21 height 21
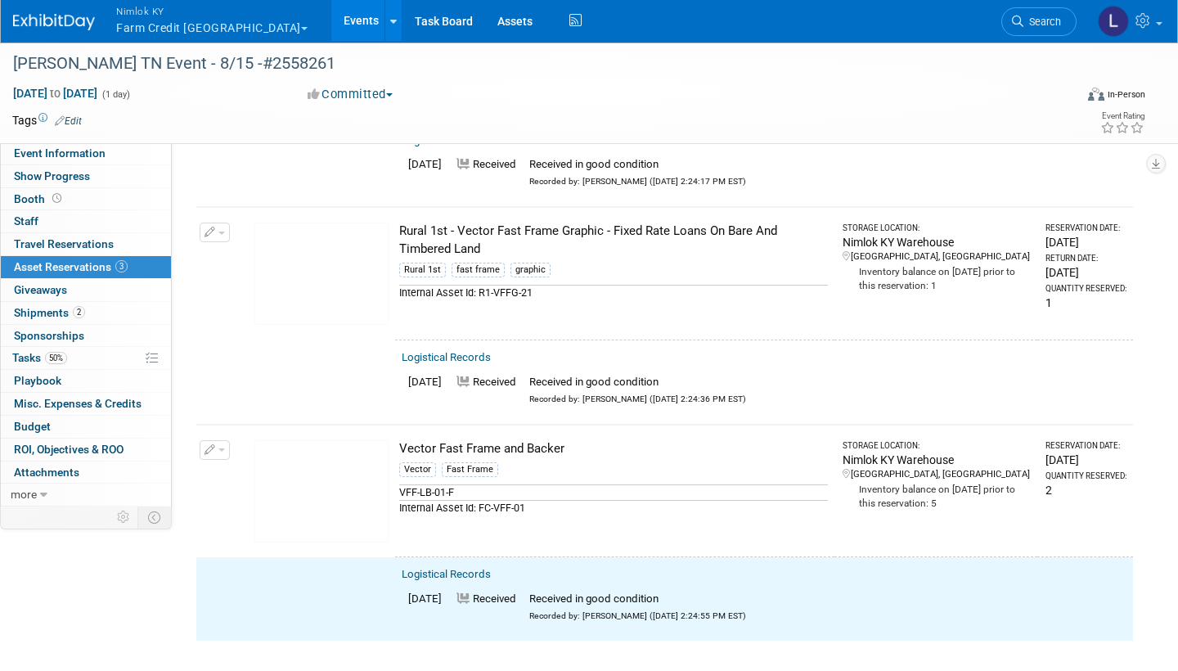
click at [218, 402] on button "button" at bounding box center [215, 450] width 30 height 20
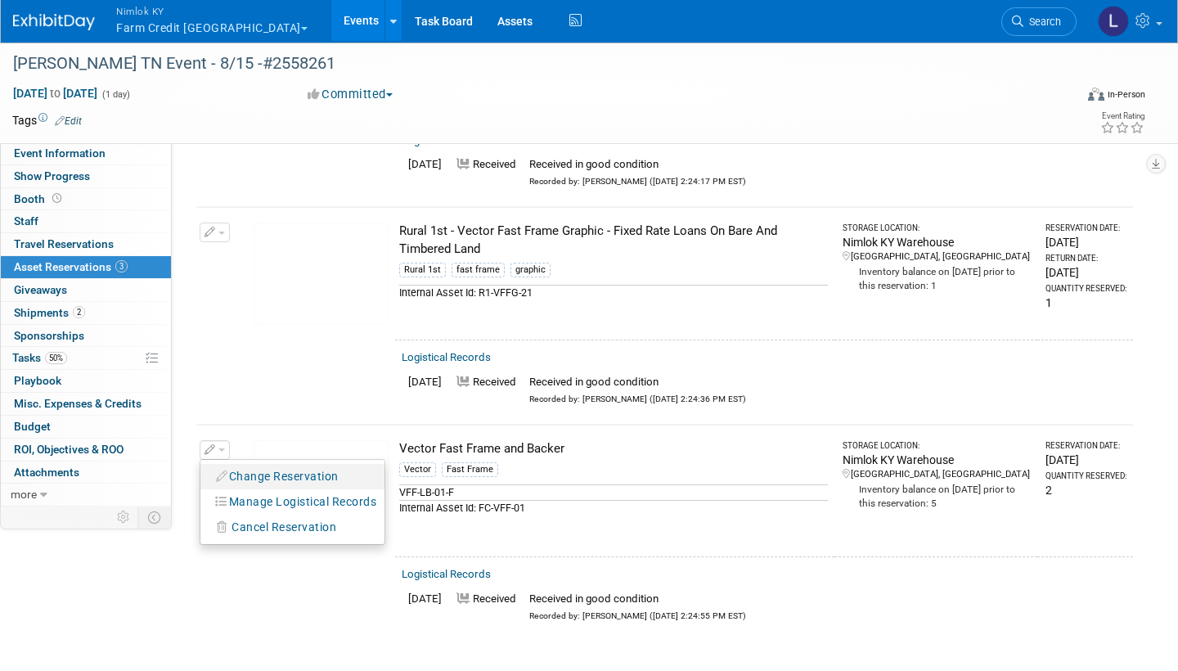
click at [307, 402] on button "Change Reservation" at bounding box center [278, 476] width 138 height 22
select select "7"
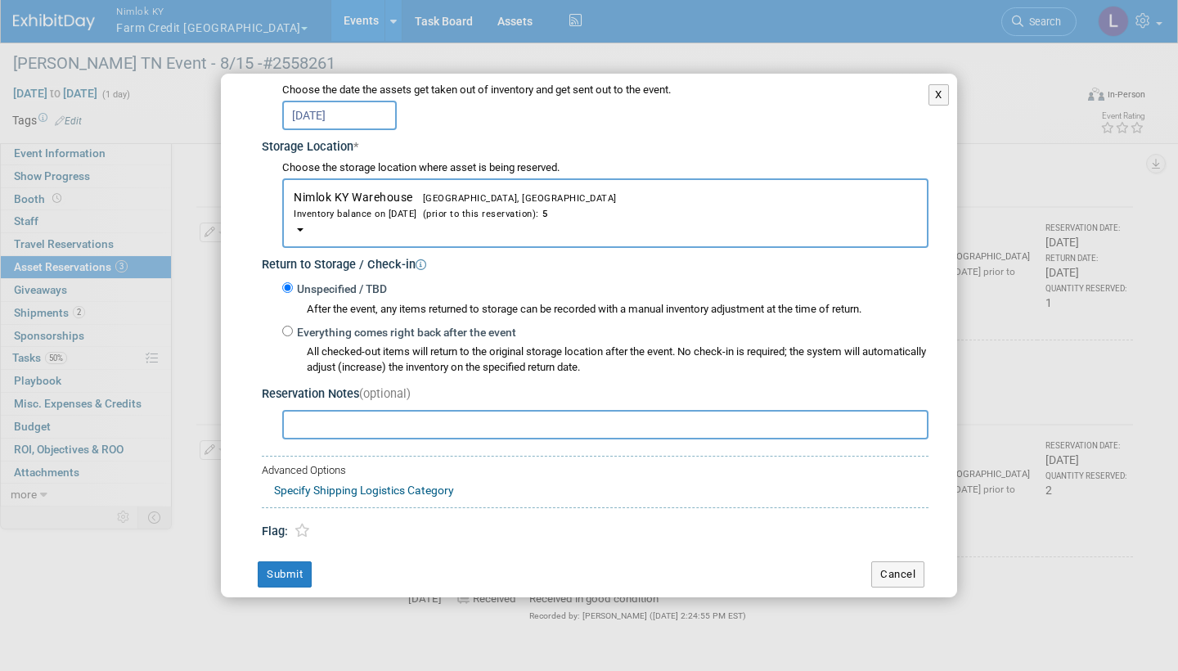
scroll to position [229, 0]
click at [289, 326] on input "Everything comes right back after the event" at bounding box center [287, 331] width 11 height 11
radio input "true"
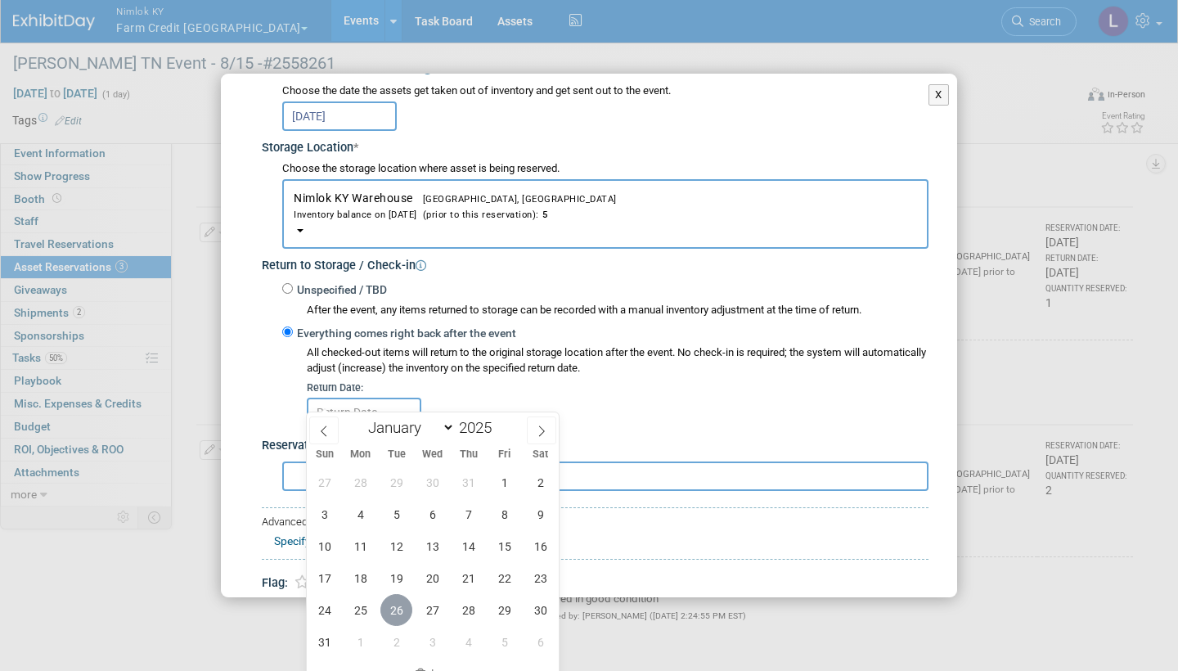
click at [397, 402] on span "26" at bounding box center [396, 610] width 32 height 32
type input "[DATE]"
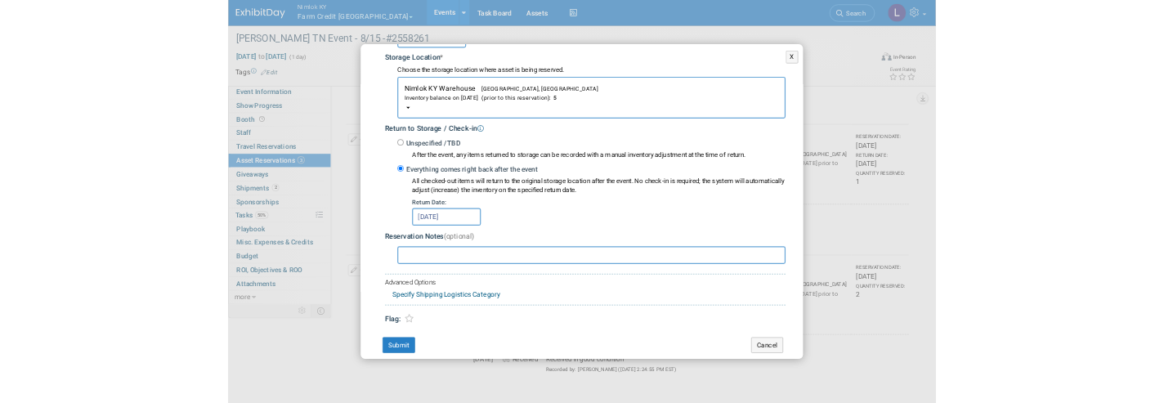
scroll to position [279, 0]
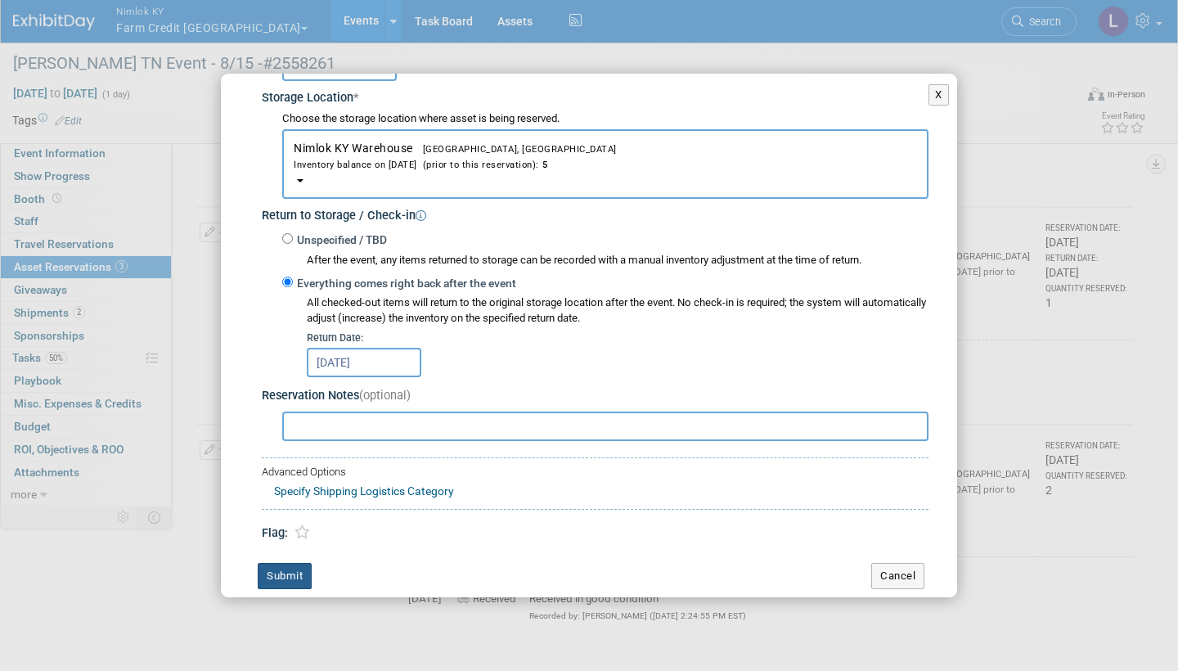
click at [288, 402] on button "Submit" at bounding box center [285, 576] width 54 height 26
